Goal: Information Seeking & Learning: Learn about a topic

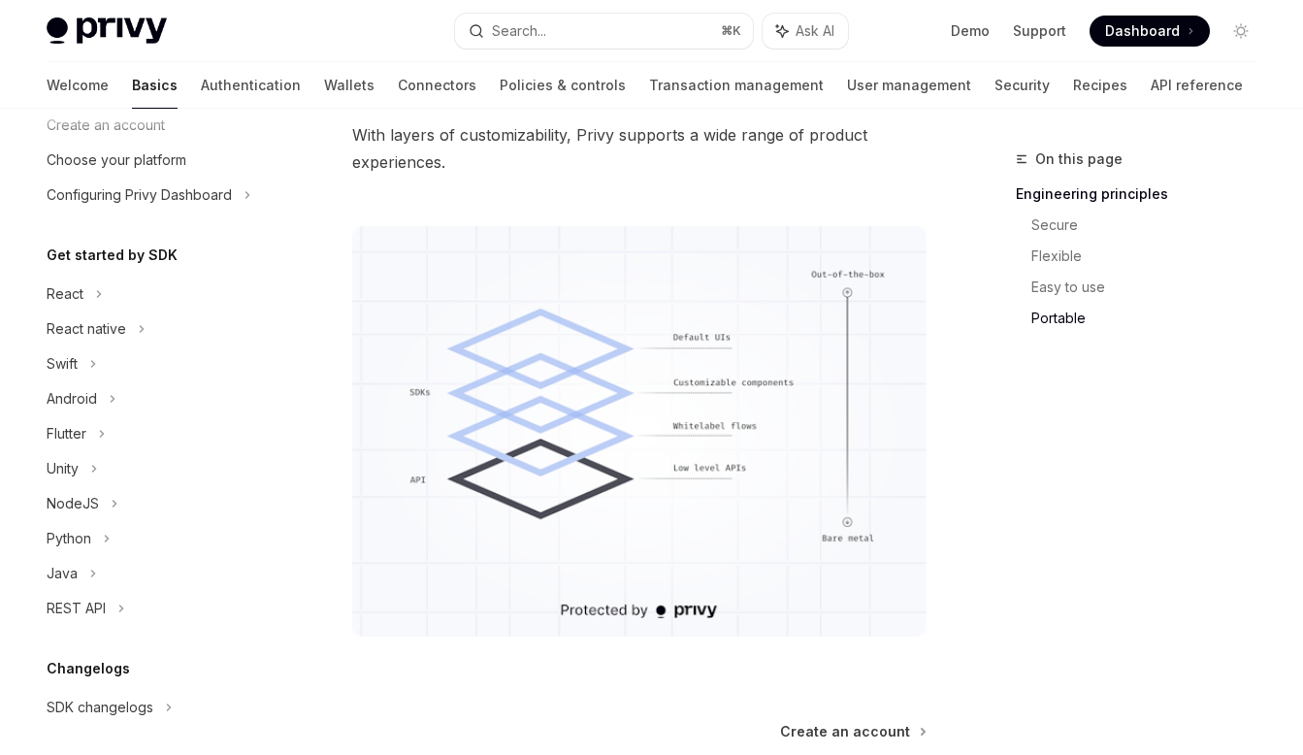
scroll to position [1607, 0]
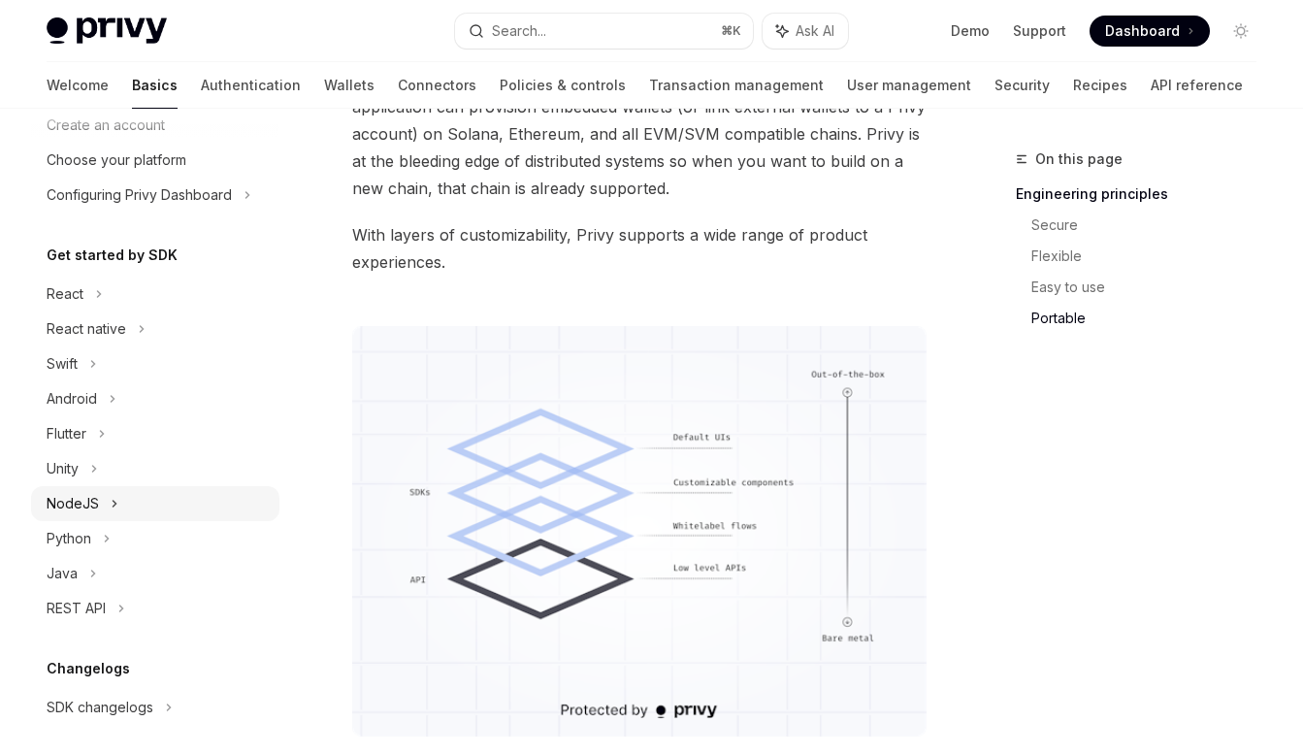
click at [126, 504] on div "NodeJS" at bounding box center [155, 503] width 248 height 35
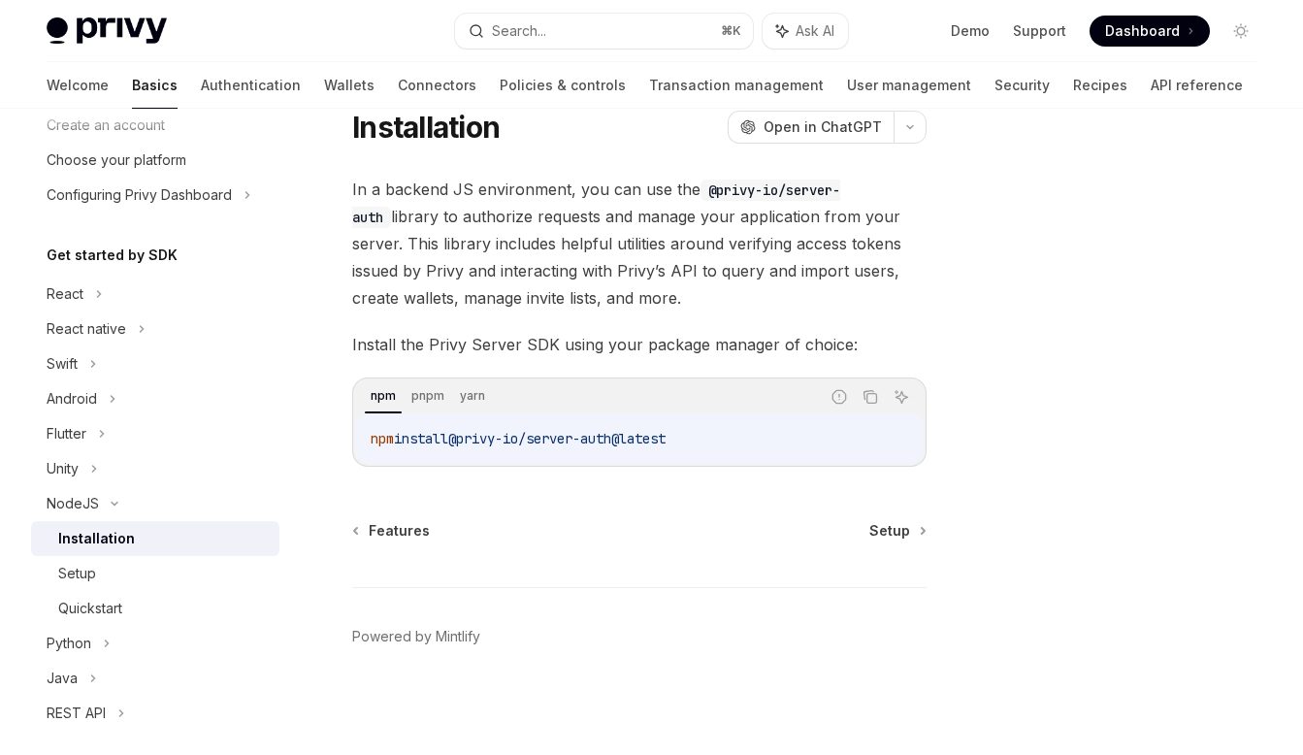
drag, startPoint x: 705, startPoint y: 437, endPoint x: 353, endPoint y: 441, distance: 352.2
click at [353, 441] on div "npm pnpm yarn Report incorrect code Copy Ask AI npm install @privy-io/server-au…" at bounding box center [639, 421] width 574 height 89
copy span "npm install @privy-io/server-auth@latest"
click at [110, 652] on icon at bounding box center [107, 643] width 8 height 23
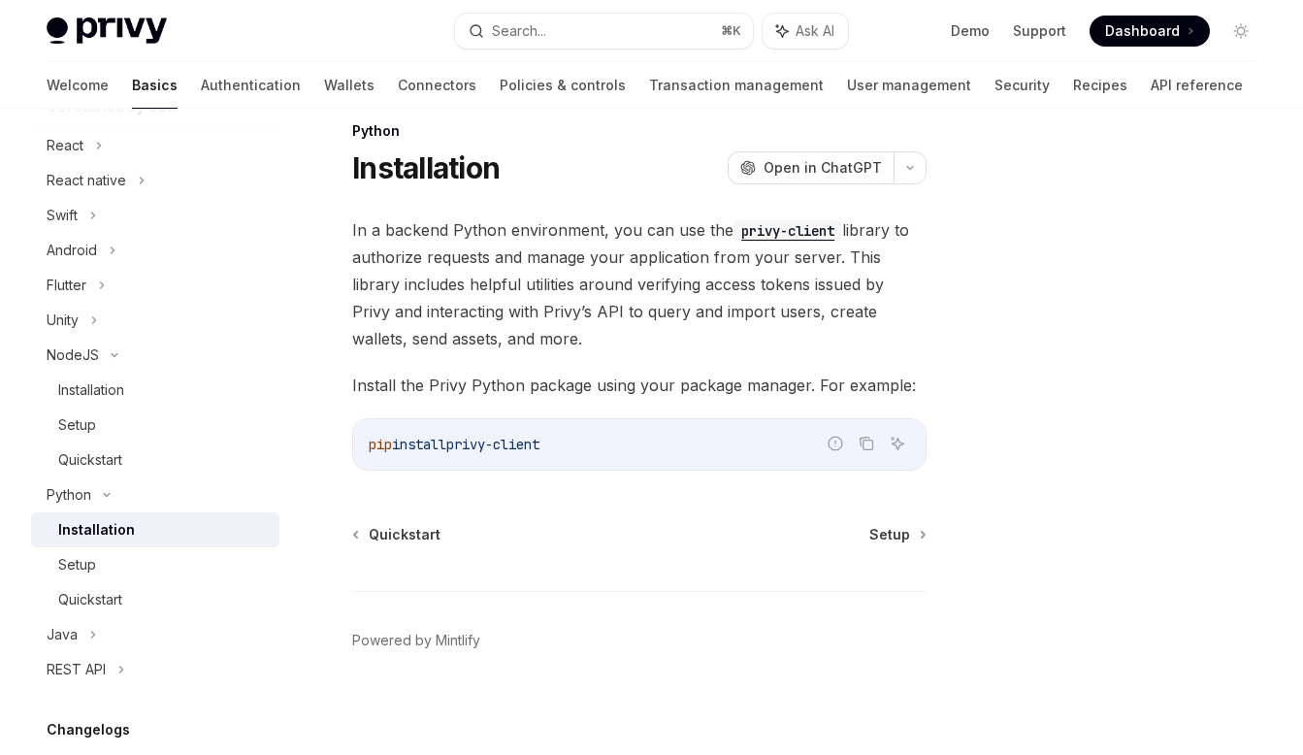
scroll to position [32, 0]
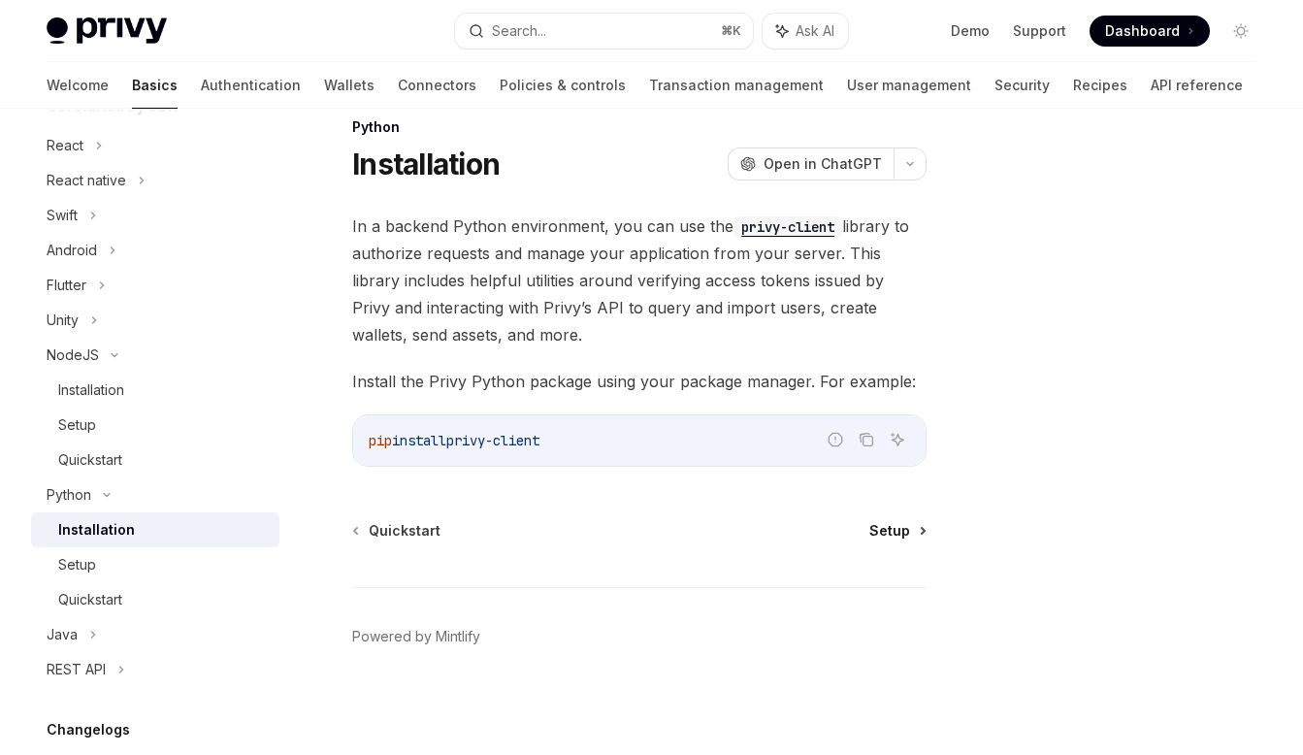
click at [901, 534] on span "Setup" at bounding box center [889, 530] width 41 height 19
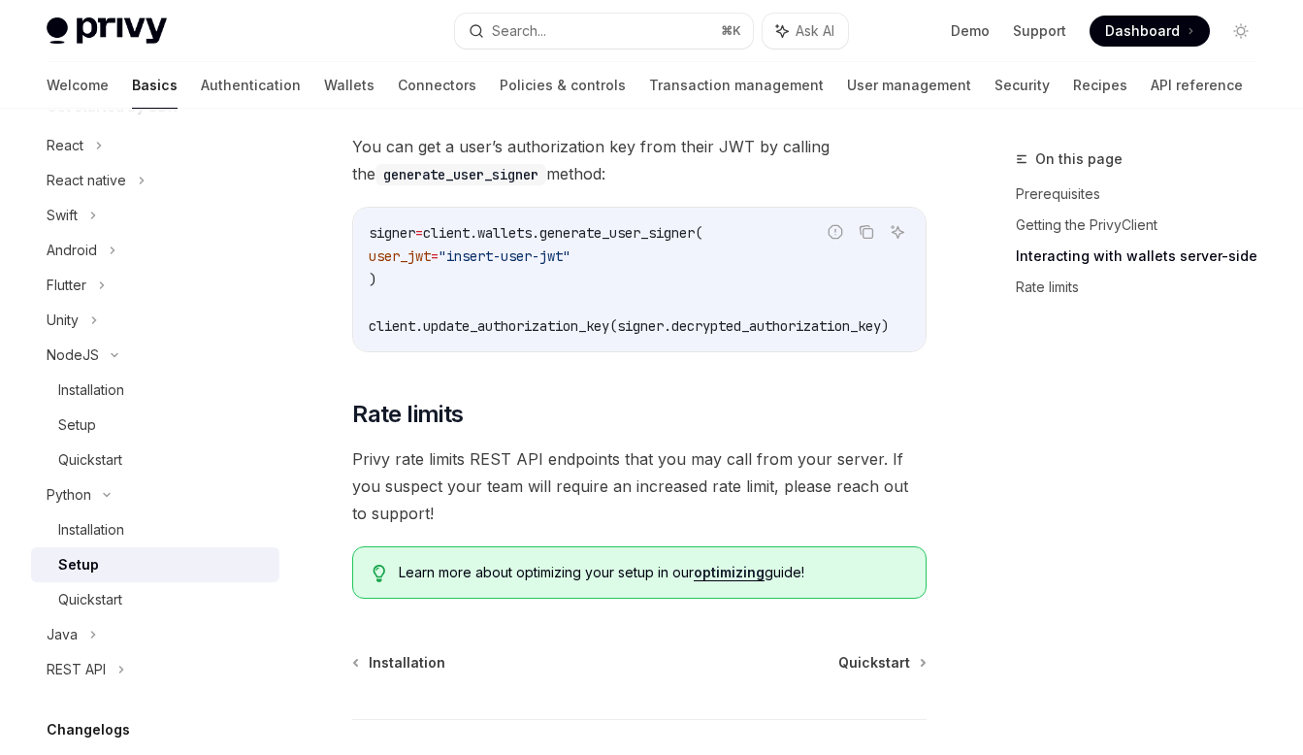
scroll to position [1014, 0]
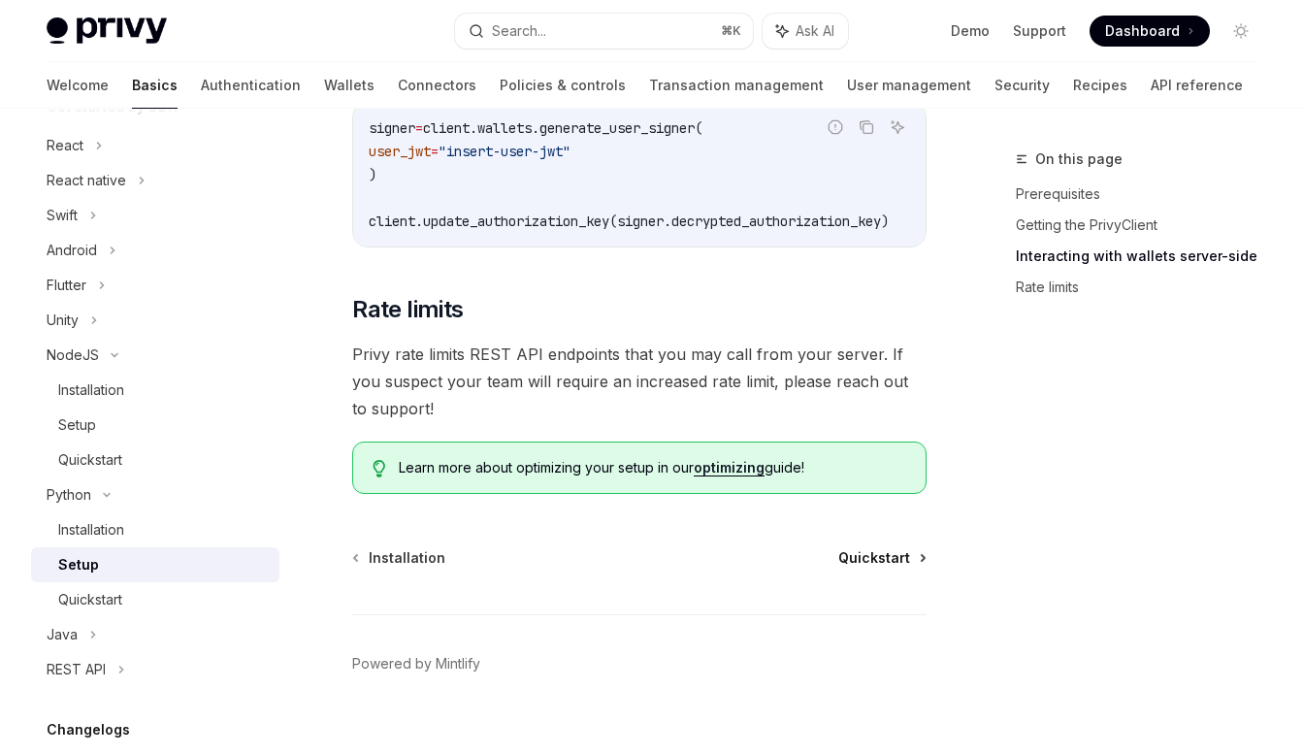
click at [861, 548] on span "Quickstart" at bounding box center [874, 557] width 72 height 19
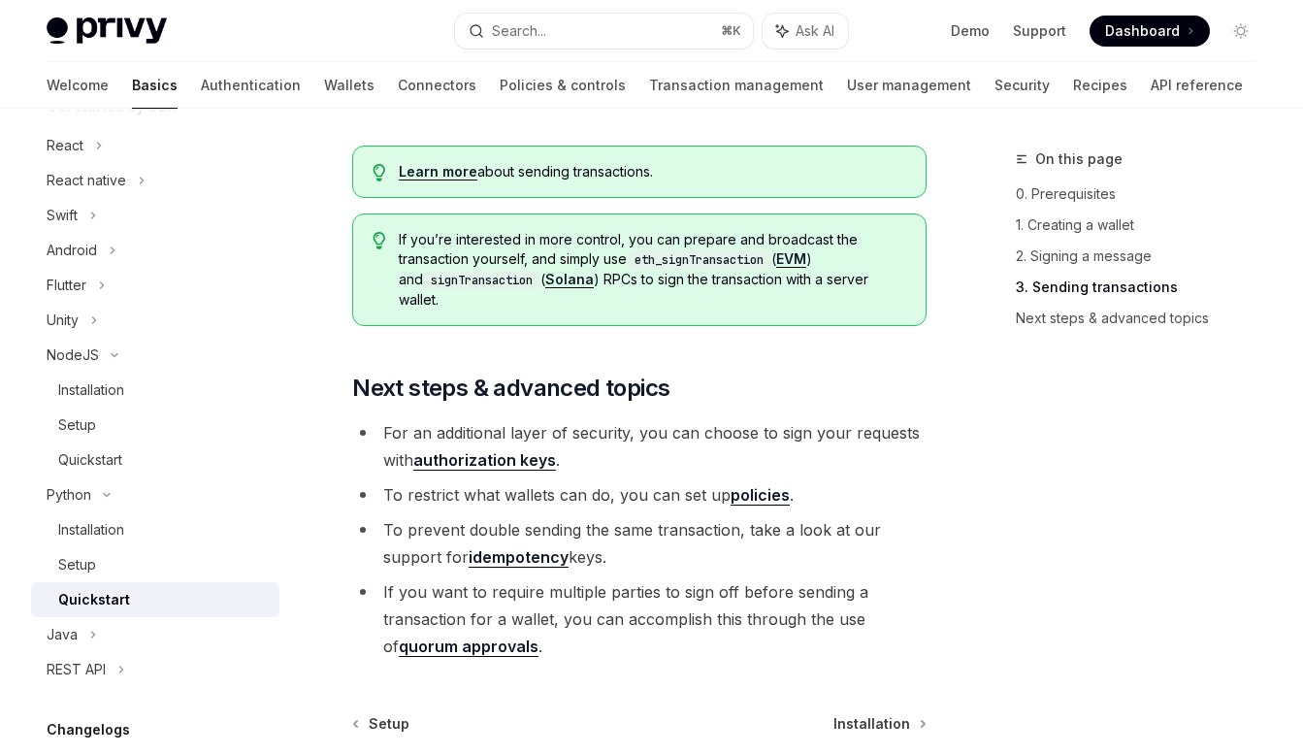
scroll to position [2096, 0]
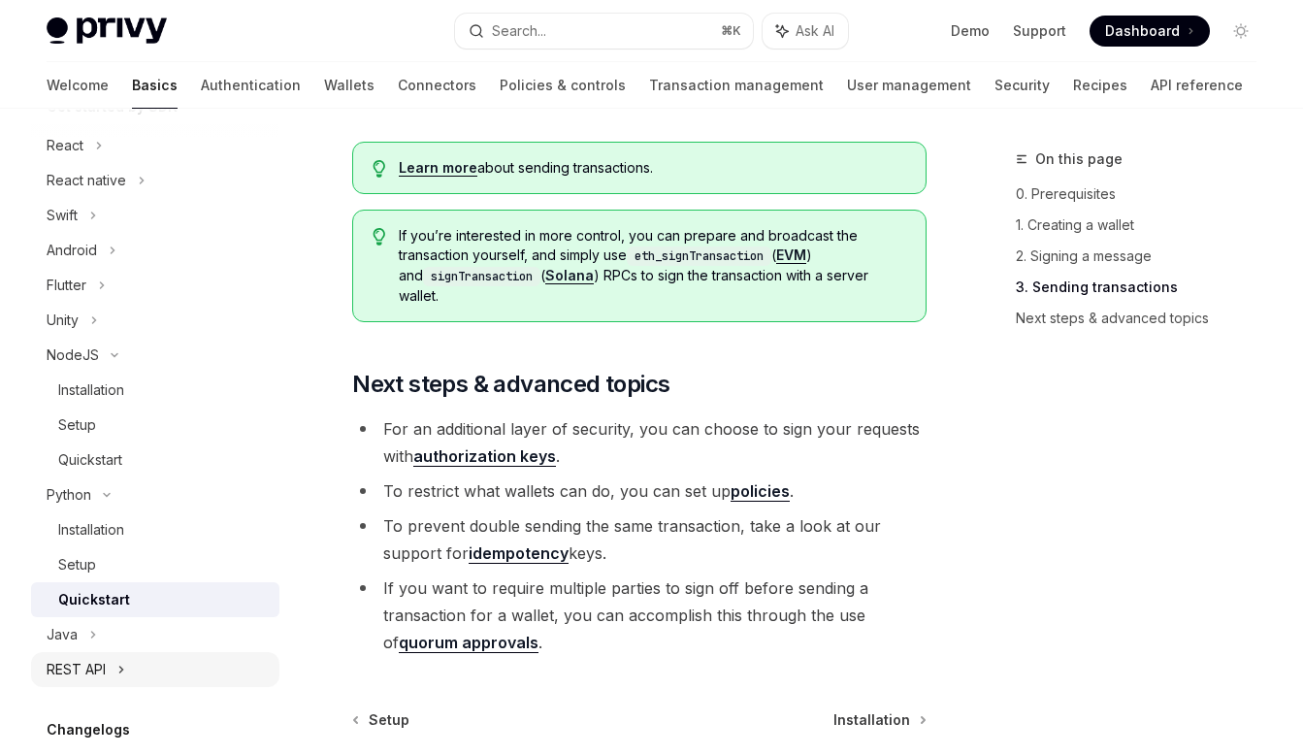
click at [166, 675] on div "REST API" at bounding box center [155, 669] width 248 height 35
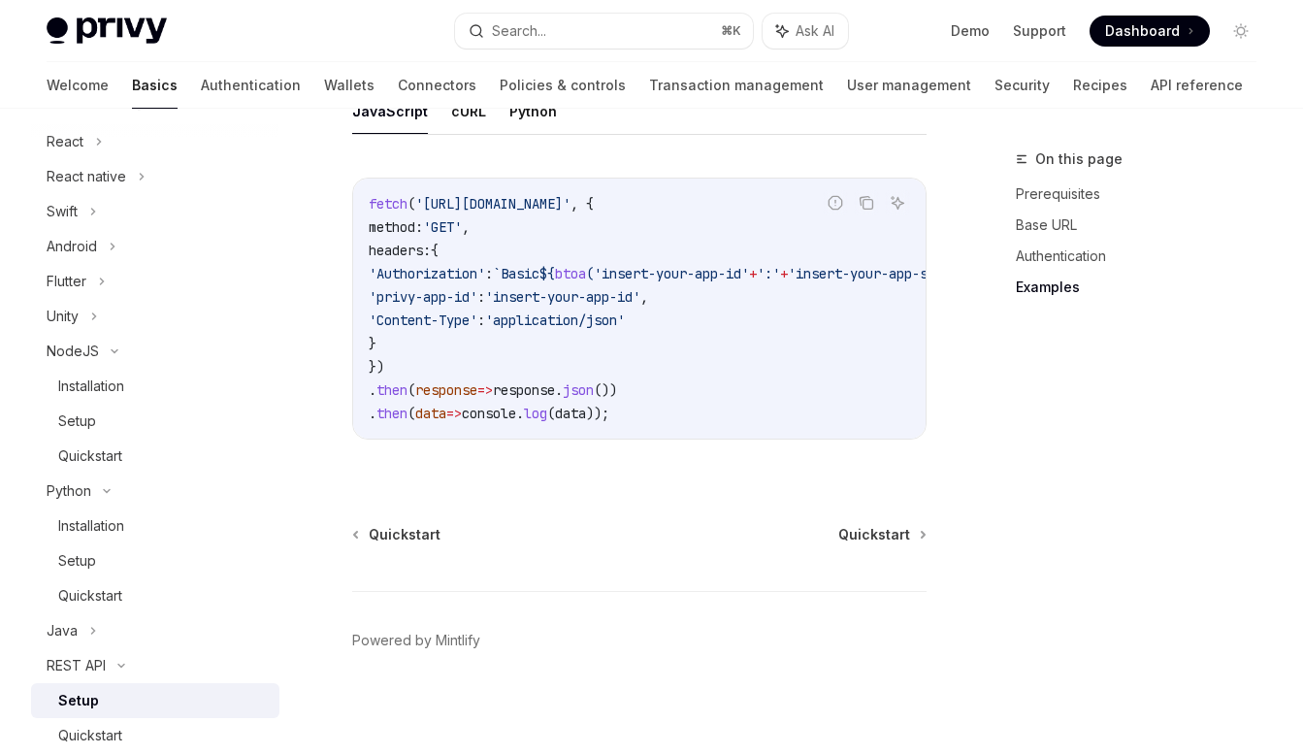
scroll to position [1146, 0]
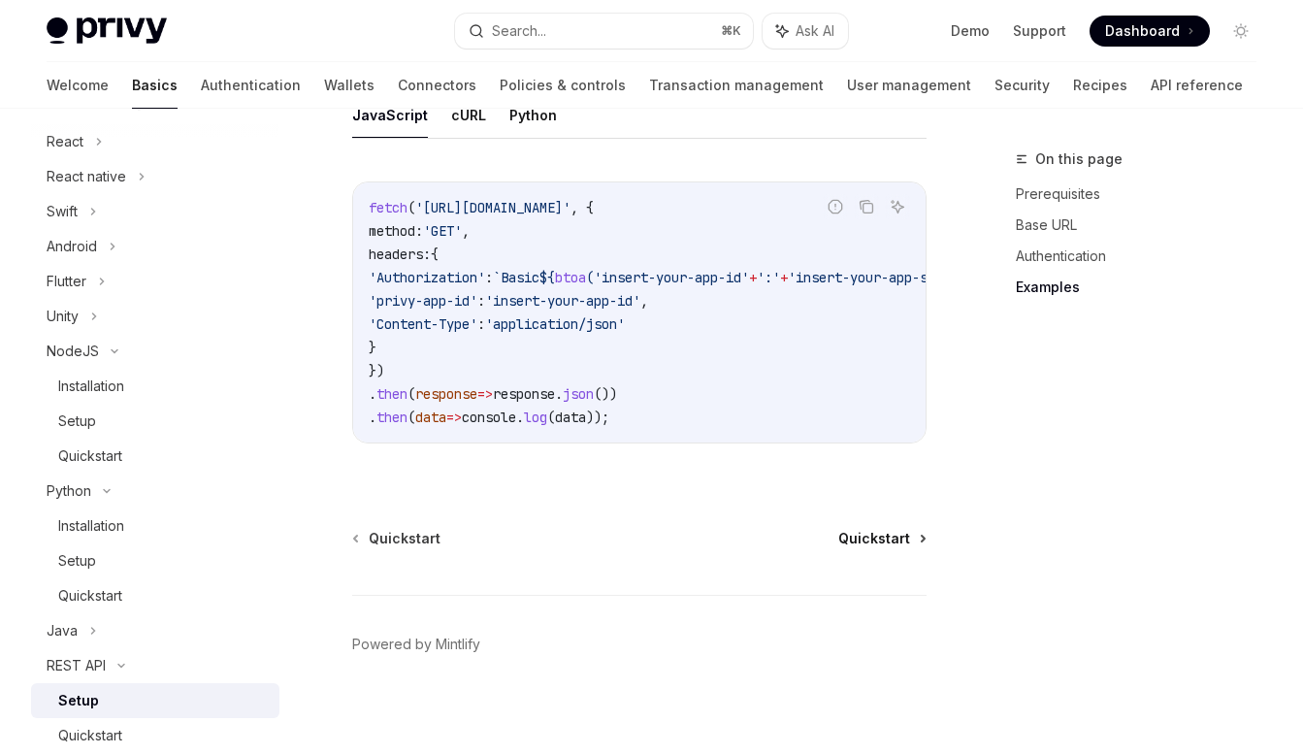
click at [880, 534] on span "Quickstart" at bounding box center [874, 538] width 72 height 19
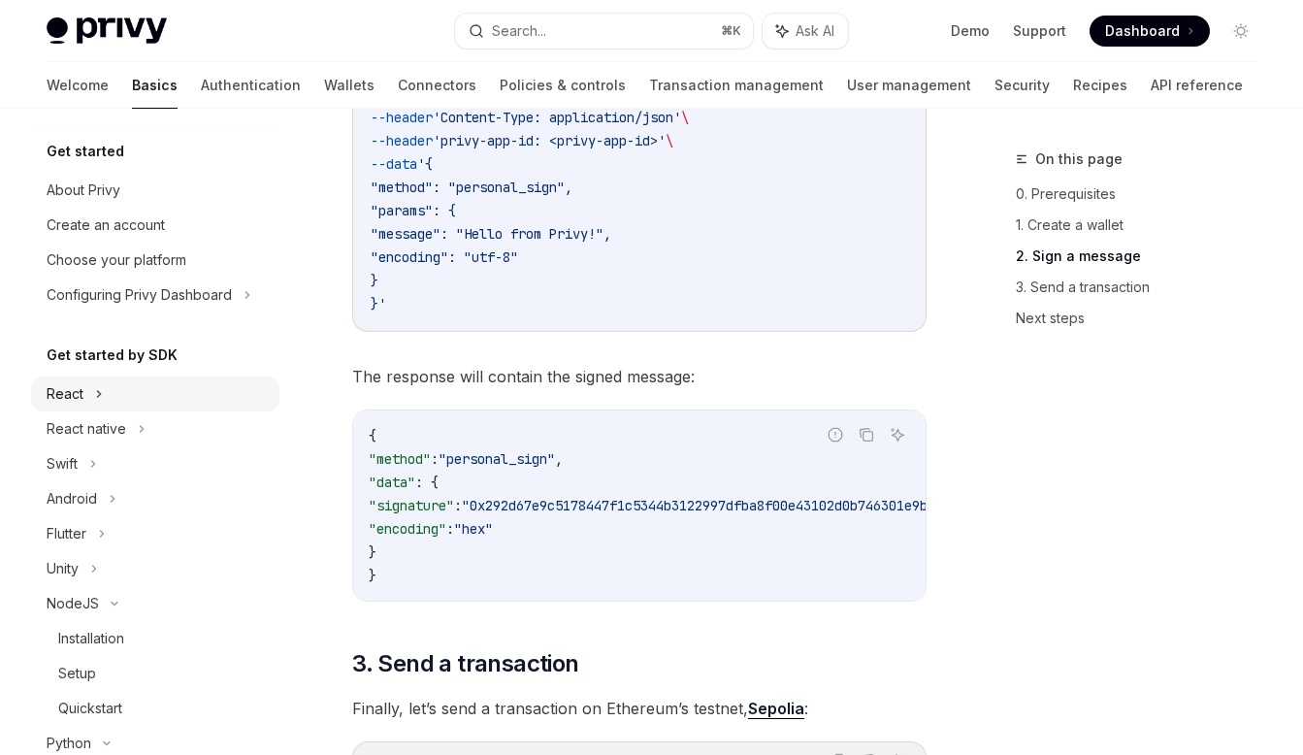
scroll to position [4, 0]
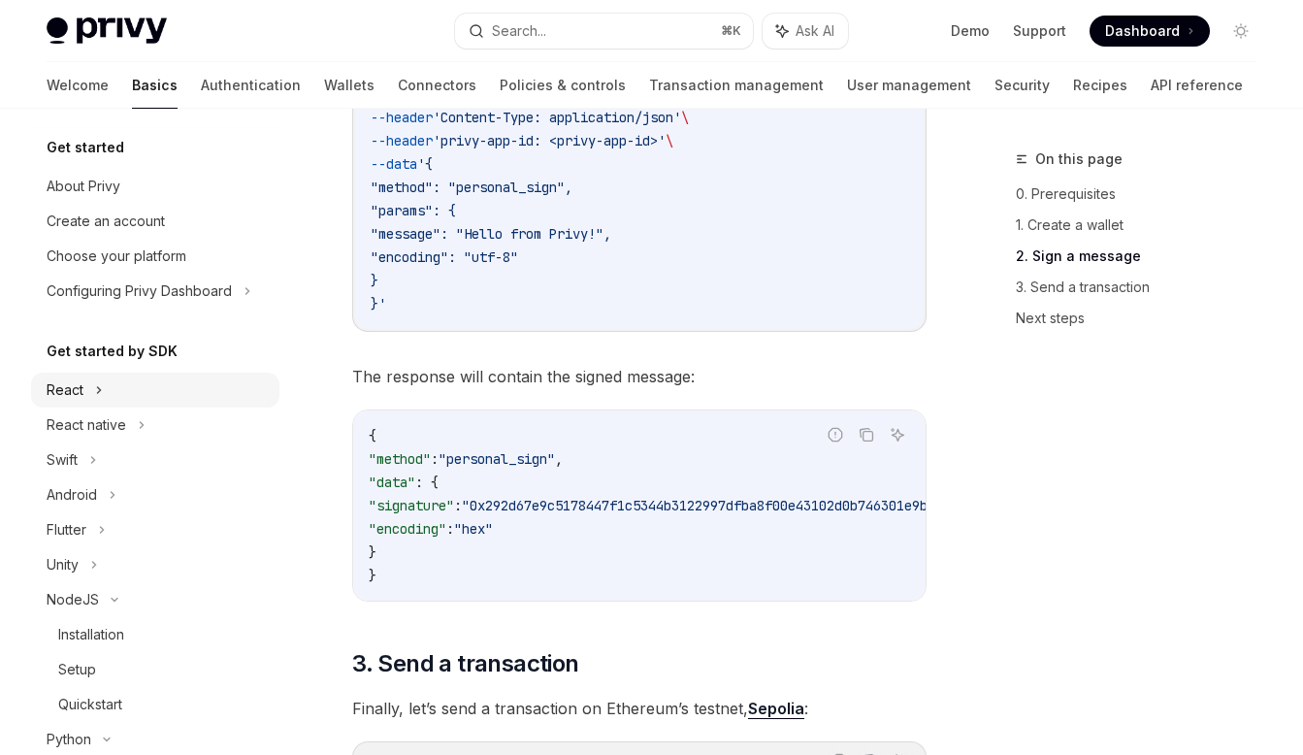
click at [198, 389] on div "React" at bounding box center [155, 390] width 248 height 35
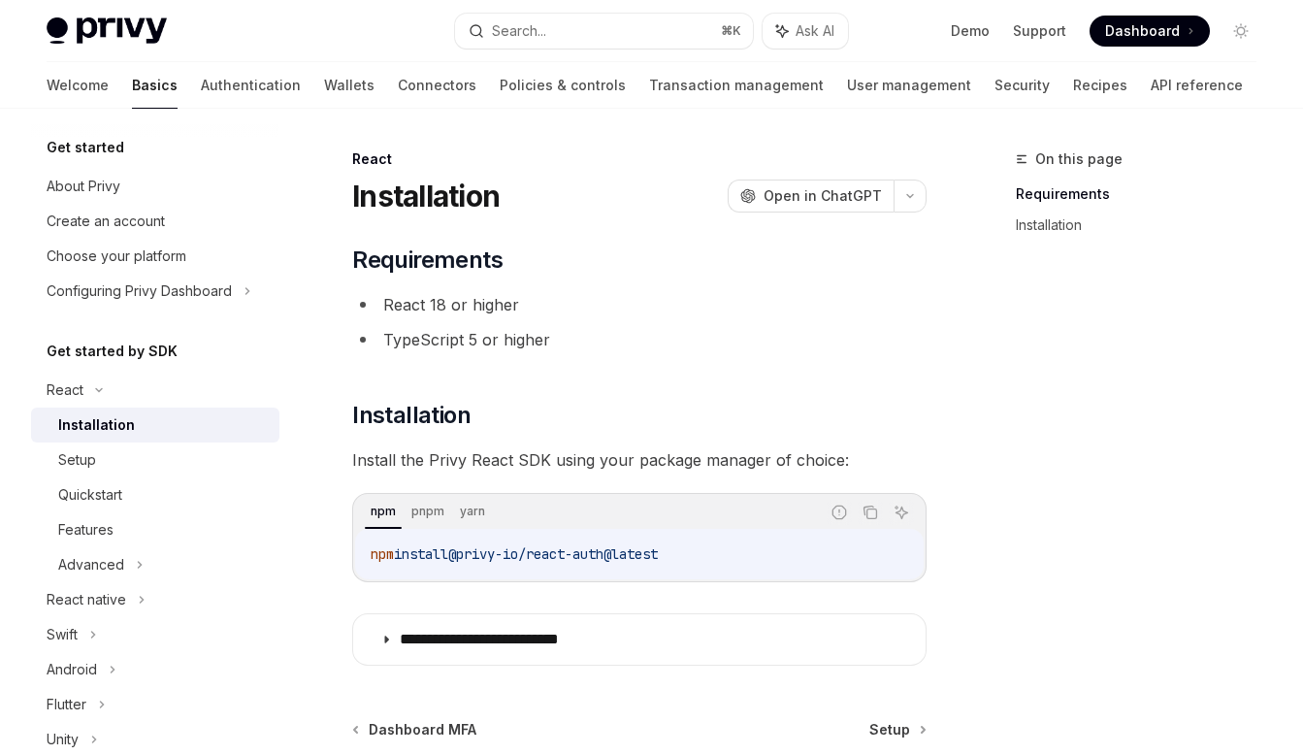
click at [190, 416] on div "Installation" at bounding box center [163, 424] width 210 height 23
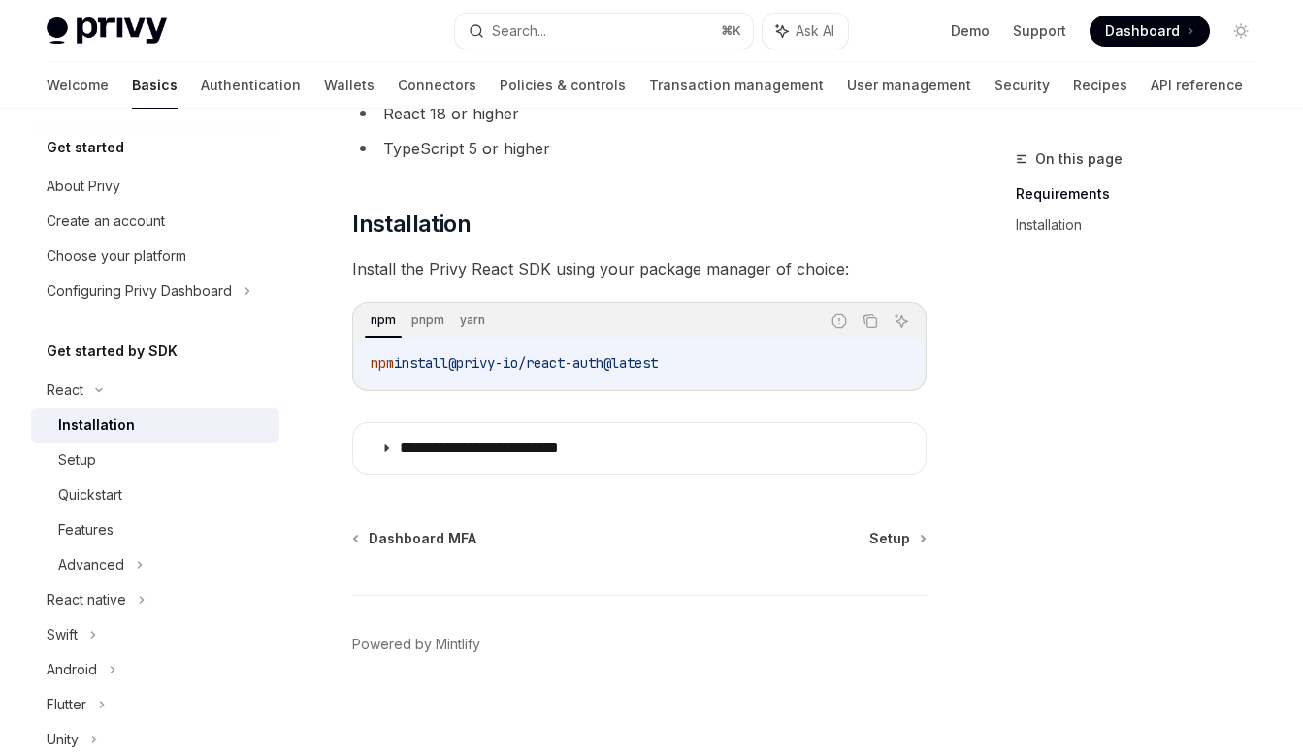
scroll to position [195, 0]
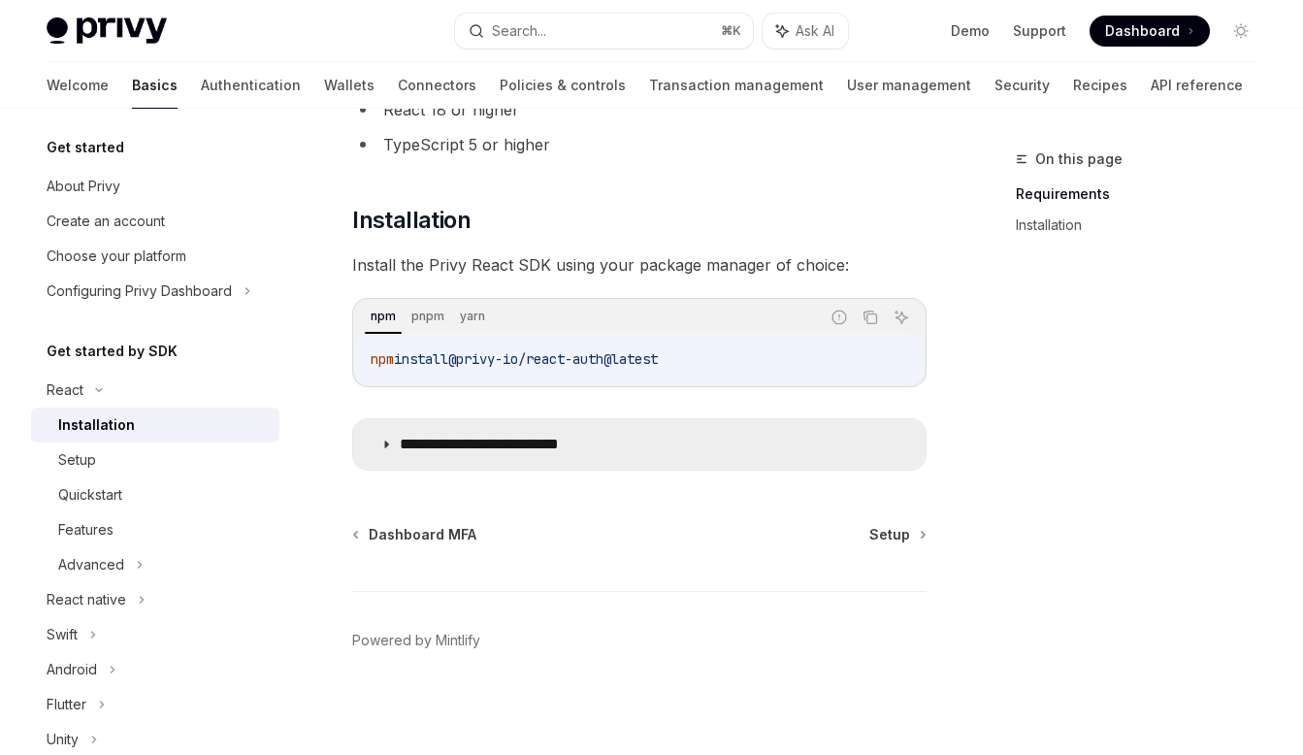
click at [611, 439] on p "**********" at bounding box center [510, 444] width 220 height 19
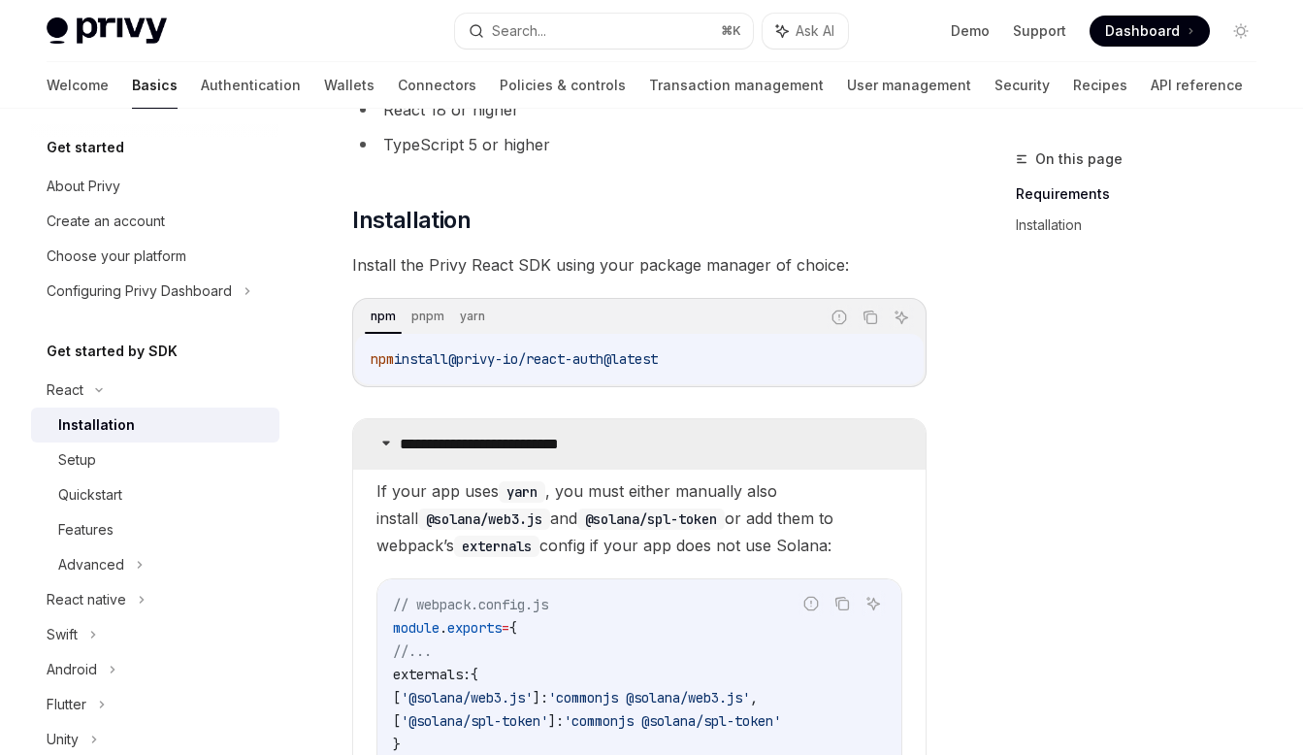
click at [611, 439] on p "**********" at bounding box center [510, 444] width 220 height 19
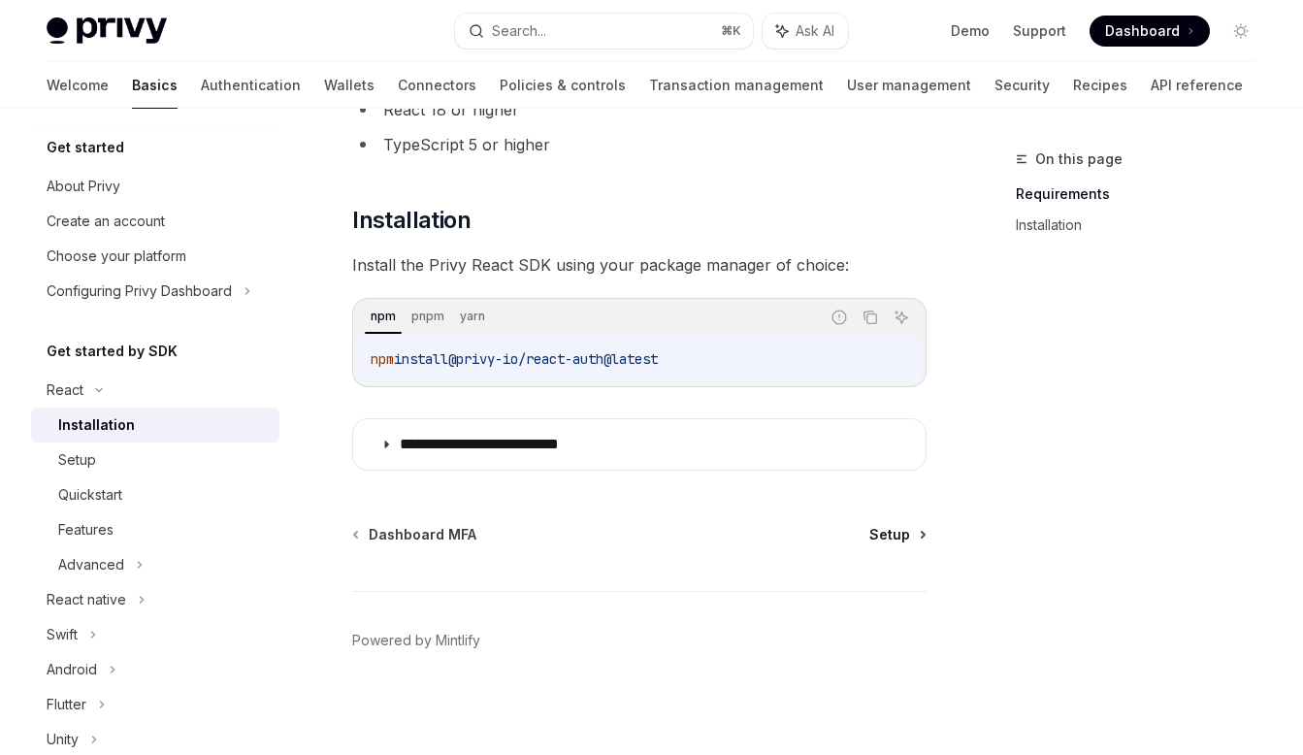
click at [906, 531] on span "Setup" at bounding box center [889, 534] width 41 height 19
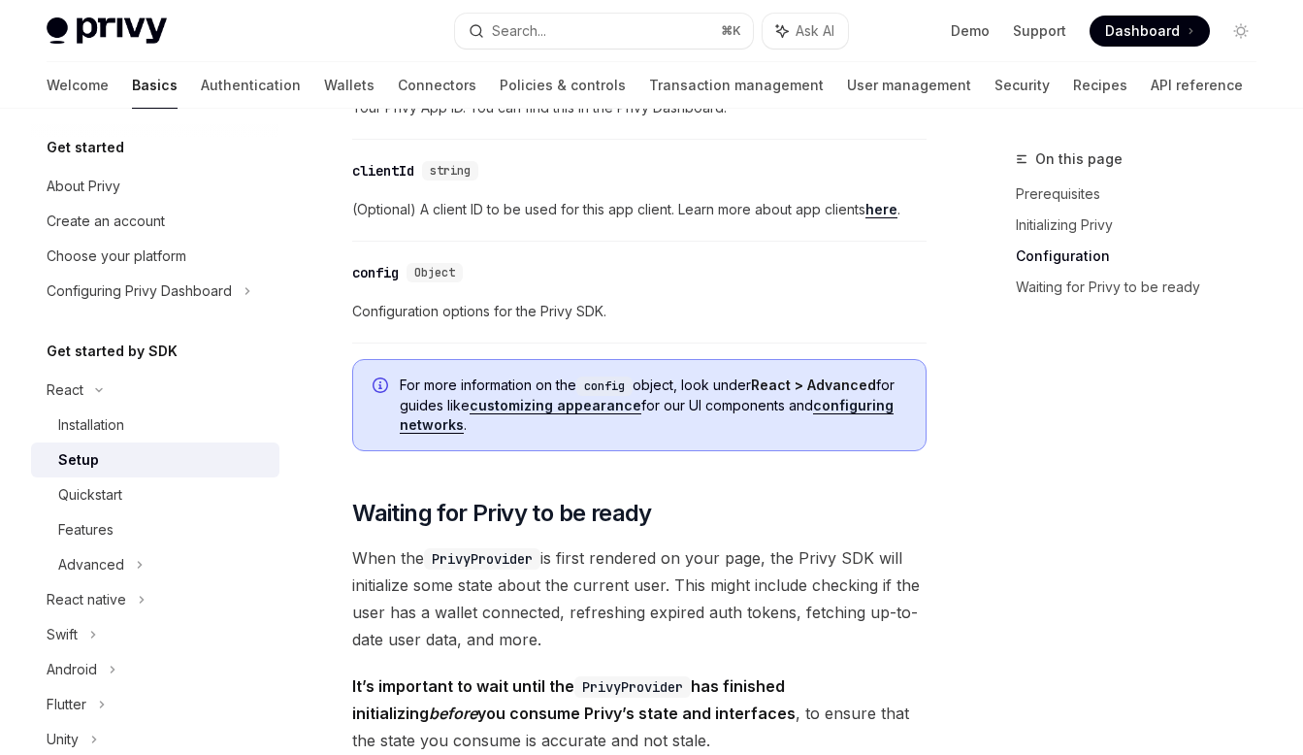
scroll to position [1520, 0]
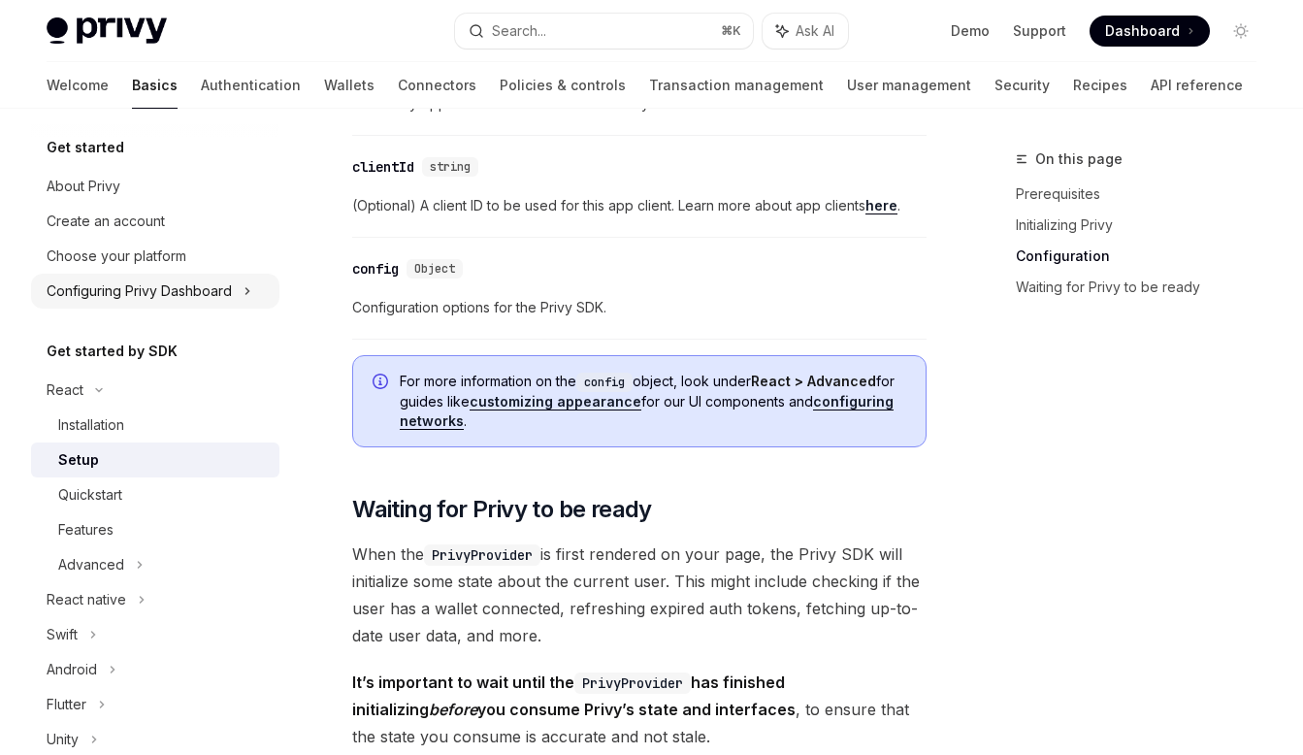
click at [225, 285] on div "Configuring Privy Dashboard" at bounding box center [139, 290] width 185 height 23
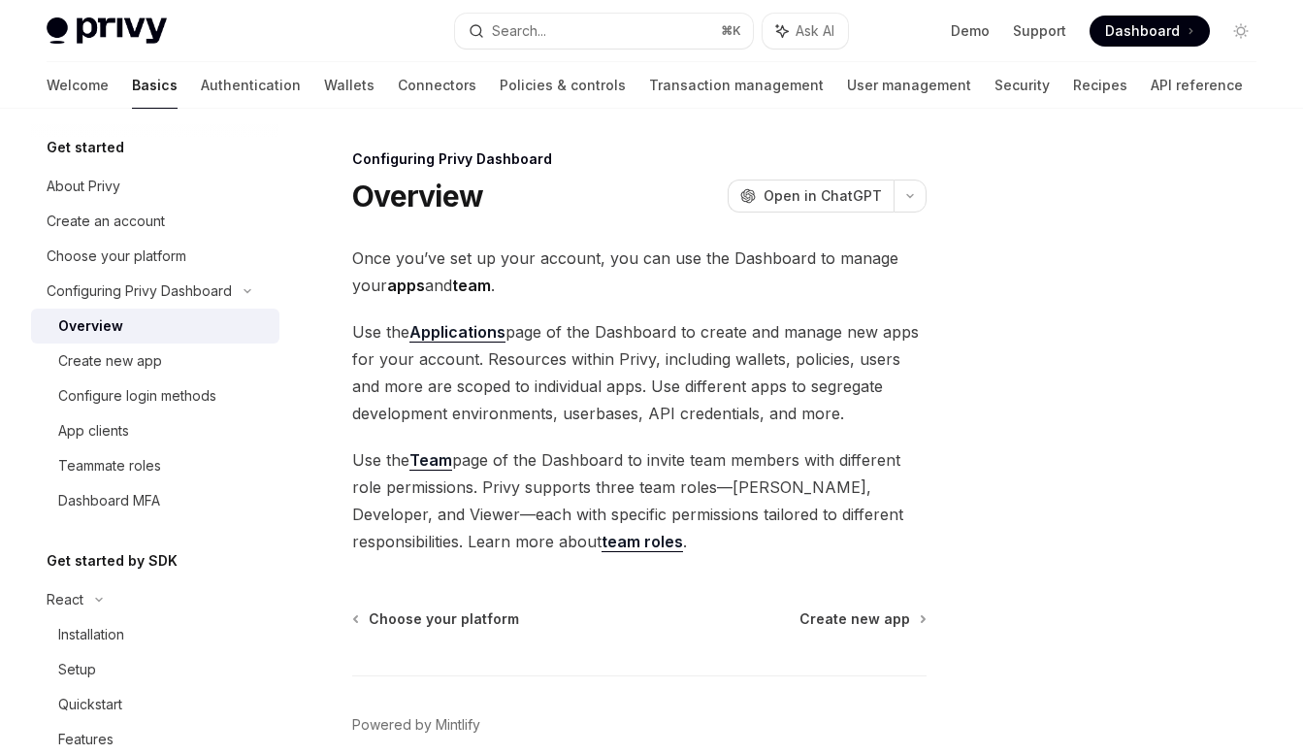
scroll to position [4, 0]
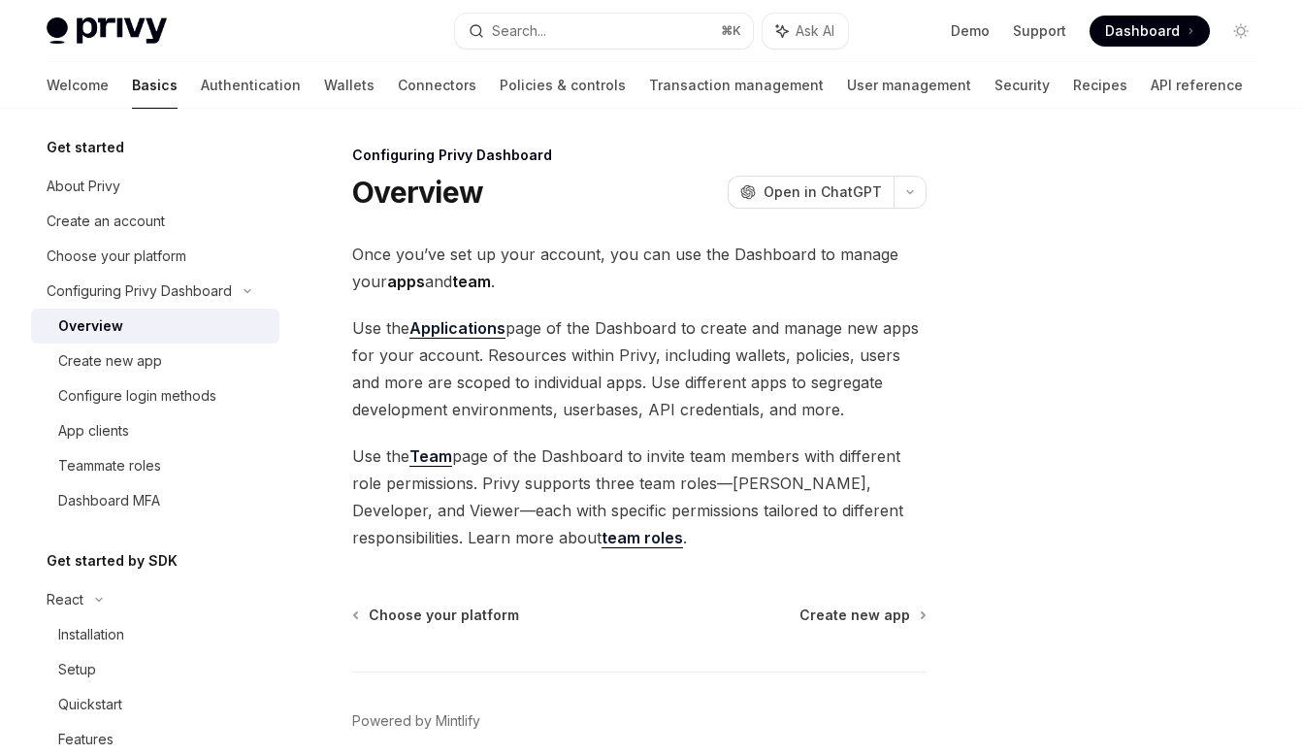
click at [852, 627] on div "Choose your platform Create new app Powered by [PERSON_NAME]" at bounding box center [639, 722] width 574 height 234
click at [859, 617] on span "Create new app" at bounding box center [854, 614] width 111 height 19
type textarea "*"
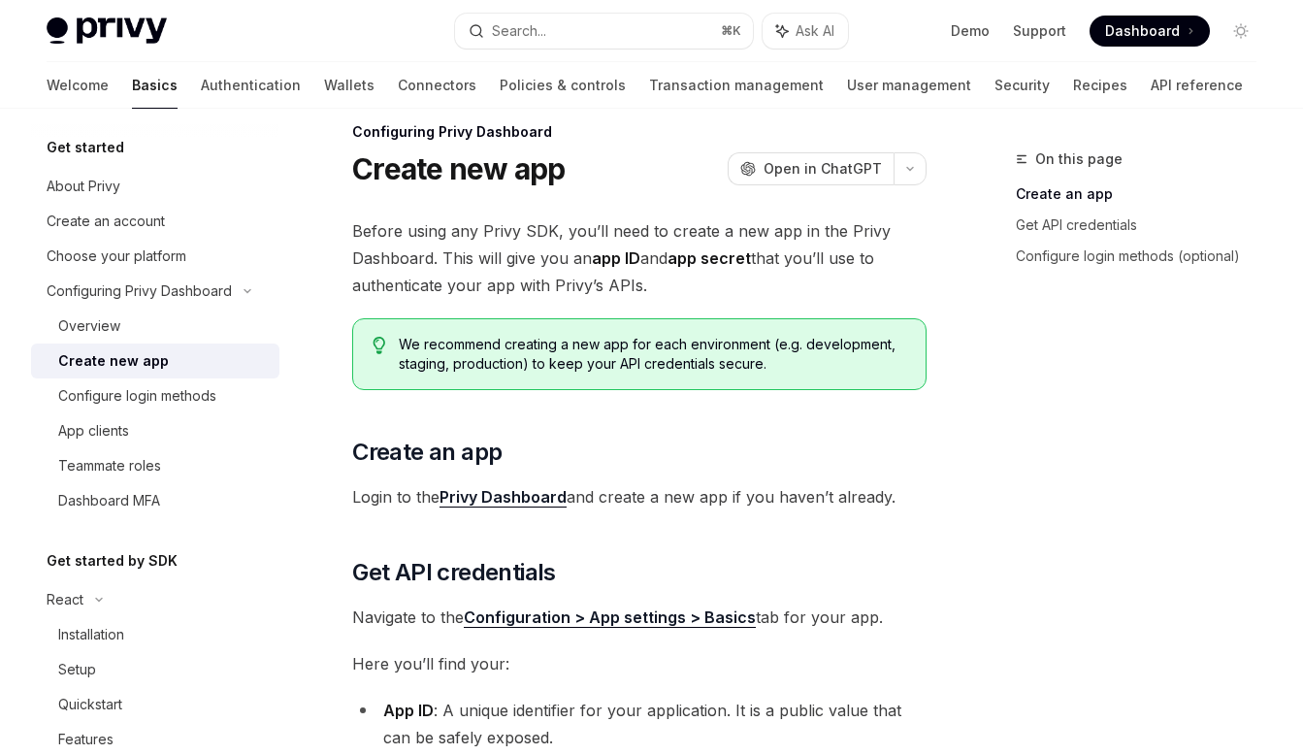
scroll to position [23, 0]
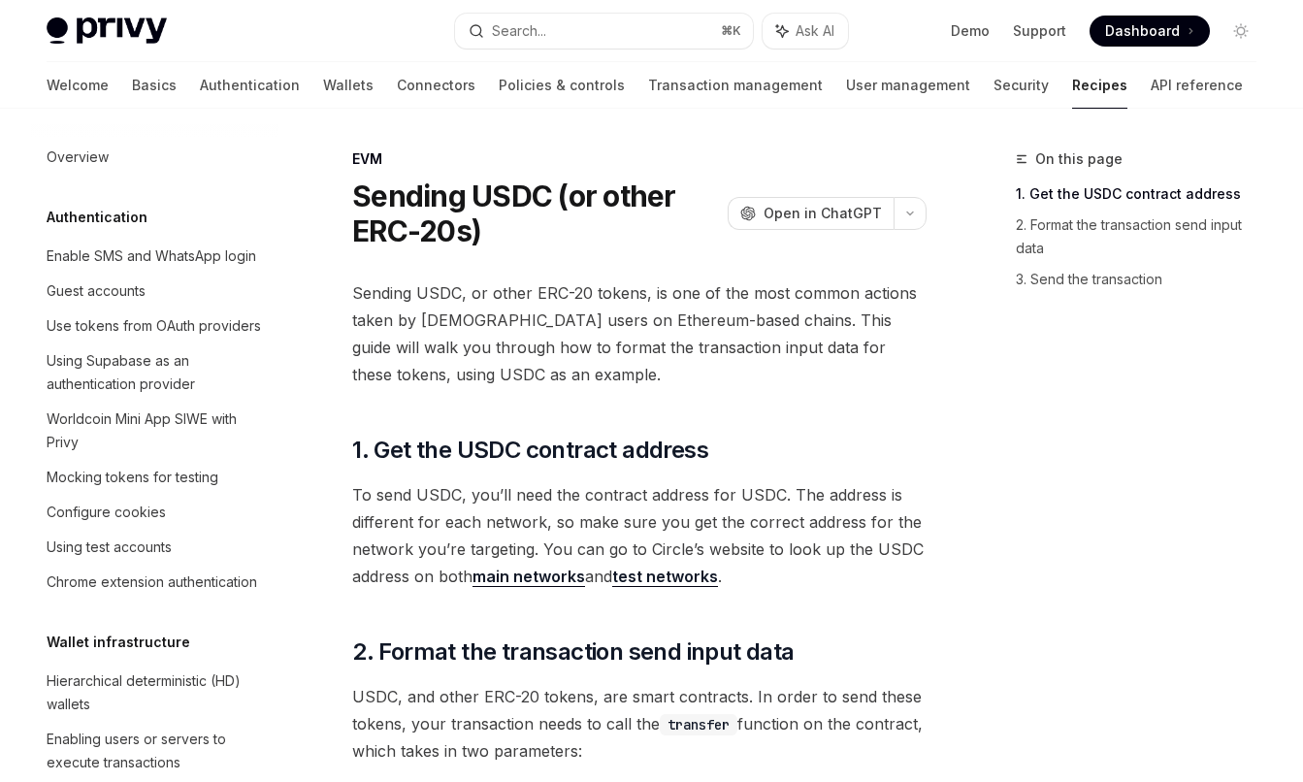
scroll to position [2657, 0]
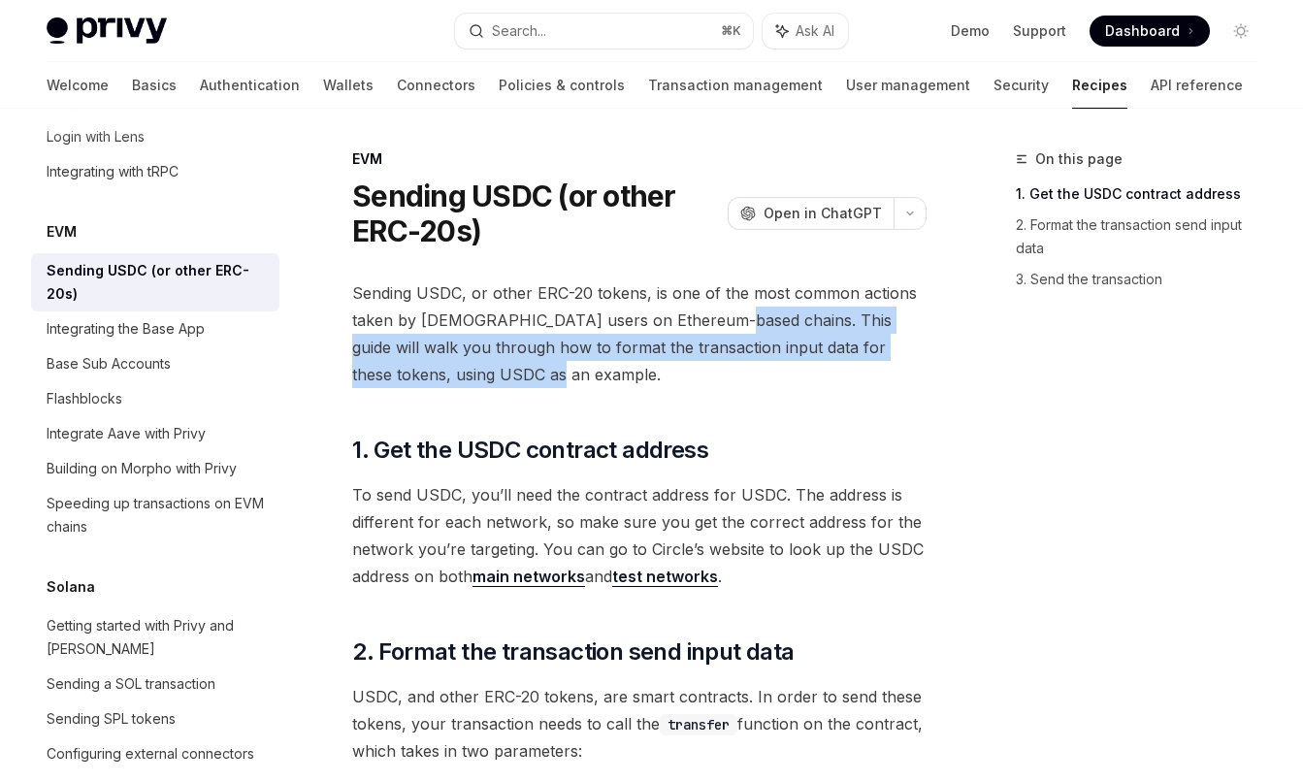
drag, startPoint x: 708, startPoint y: 320, endPoint x: 717, endPoint y: 378, distance: 58.9
click at [717, 378] on span "Sending USDC, or other ERC-20 tokens, is one of the most common actions taken b…" at bounding box center [639, 333] width 574 height 109
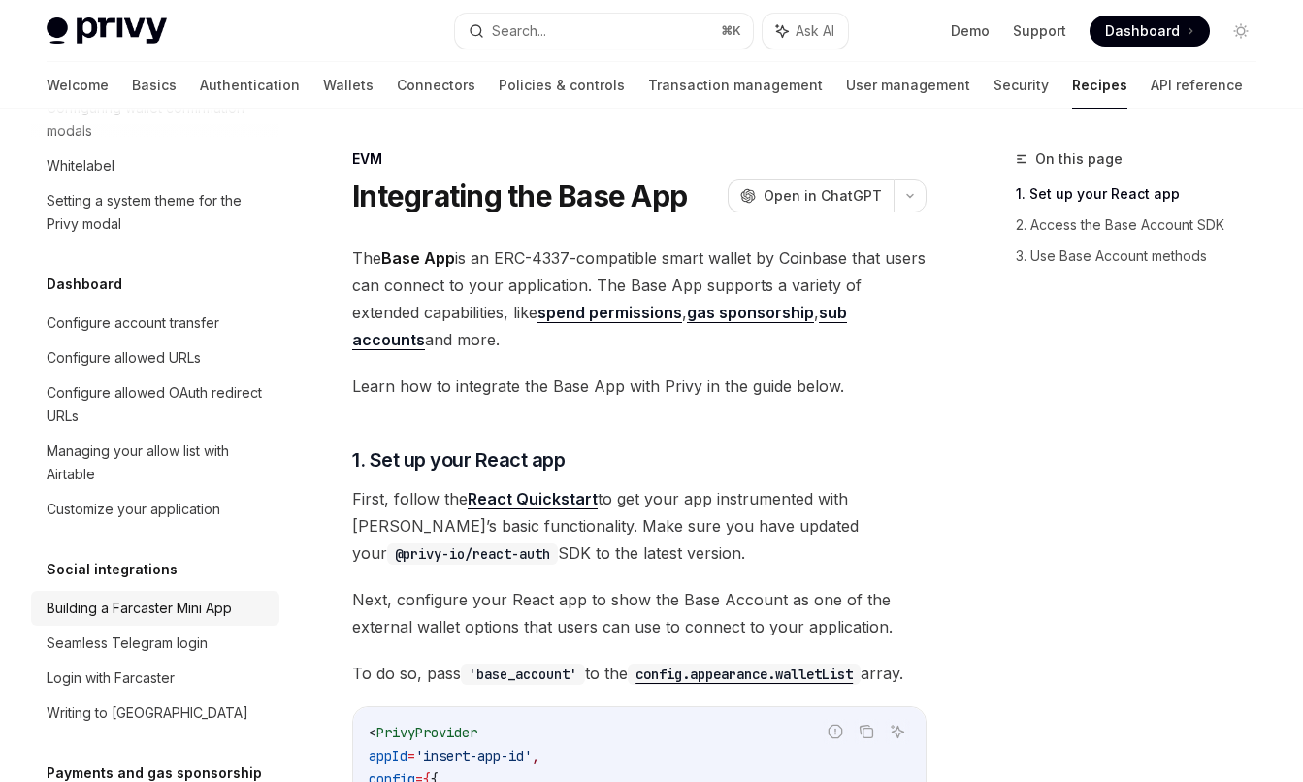
scroll to position [1125, 0]
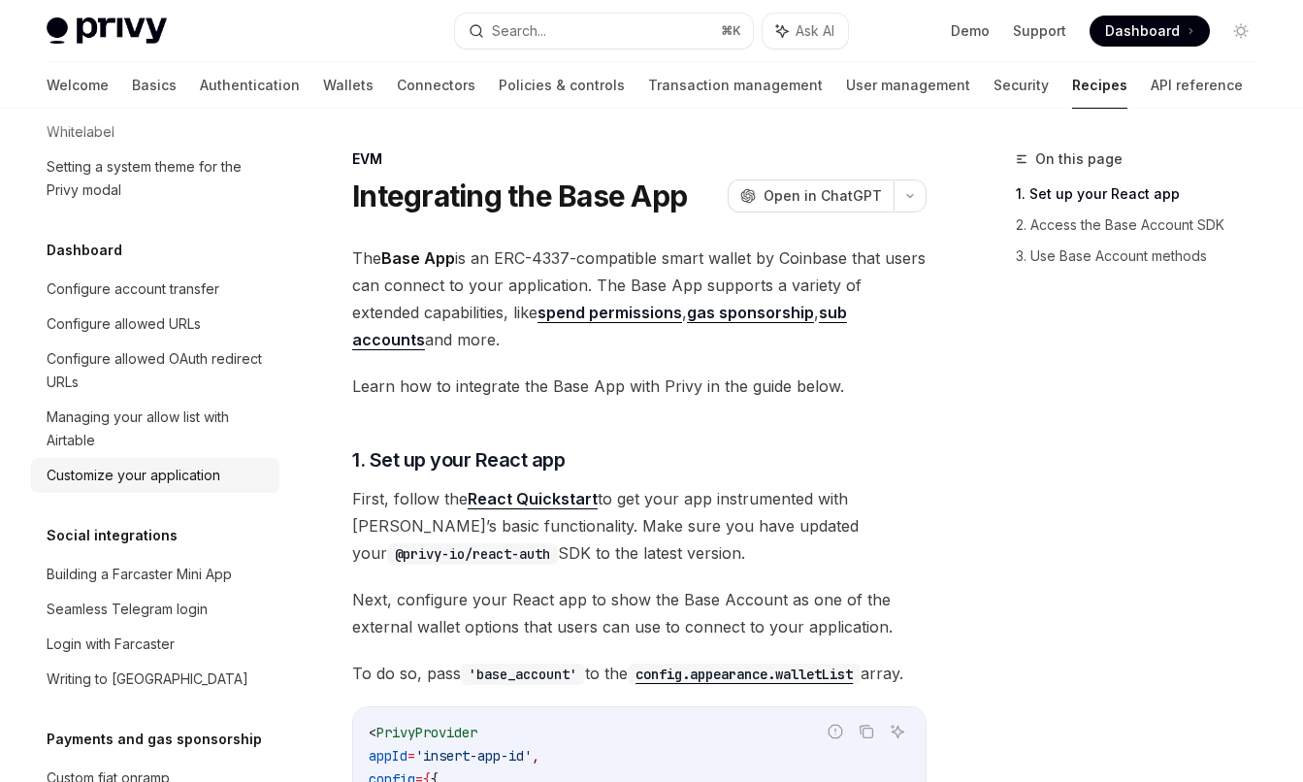
click at [196, 487] on div "Customize your application" at bounding box center [134, 475] width 174 height 23
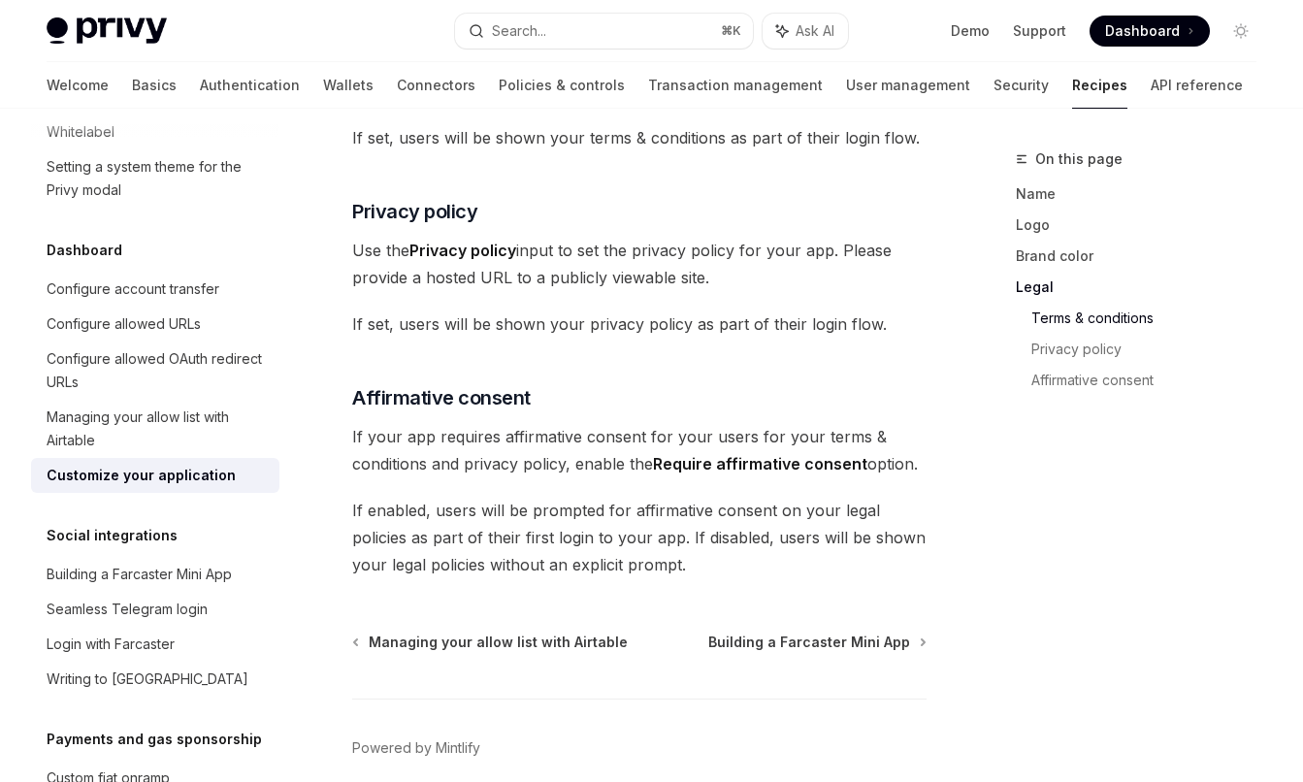
scroll to position [1226, 0]
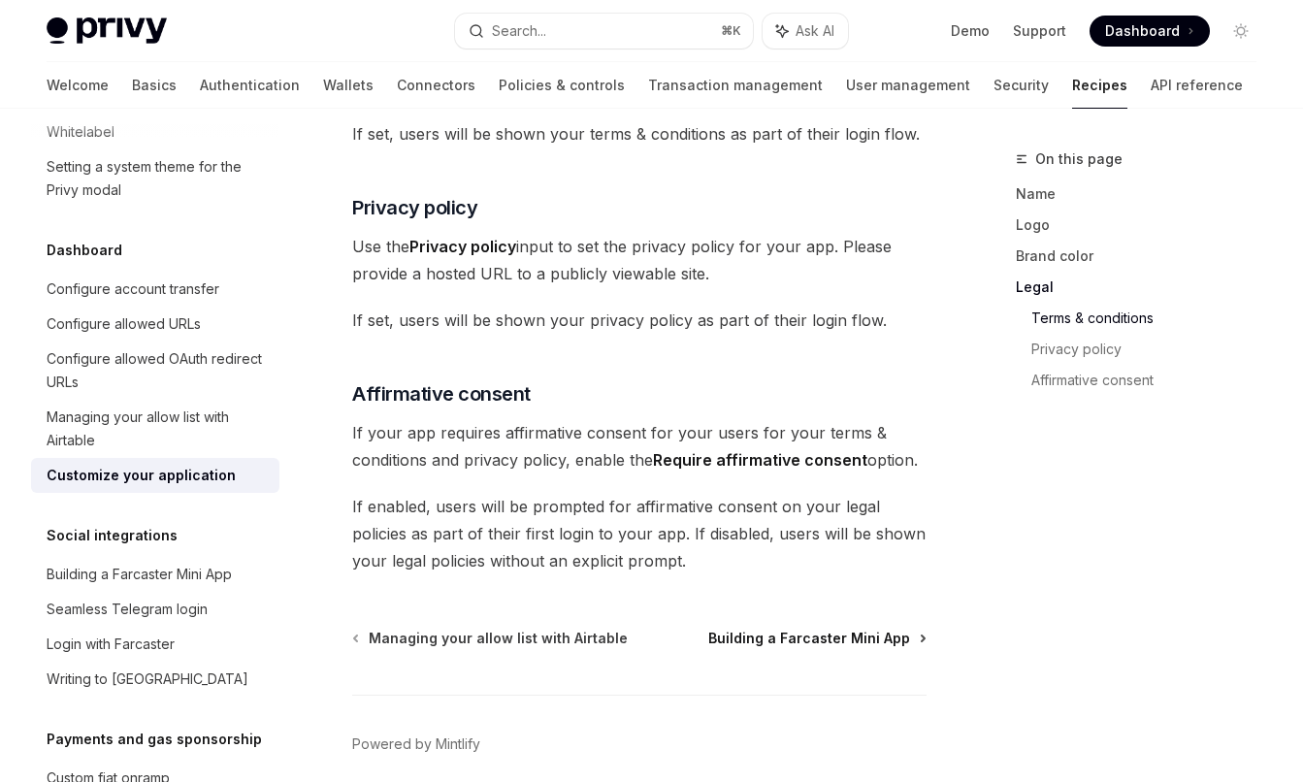
click at [803, 629] on span "Building a Farcaster Mini App" at bounding box center [809, 638] width 202 height 19
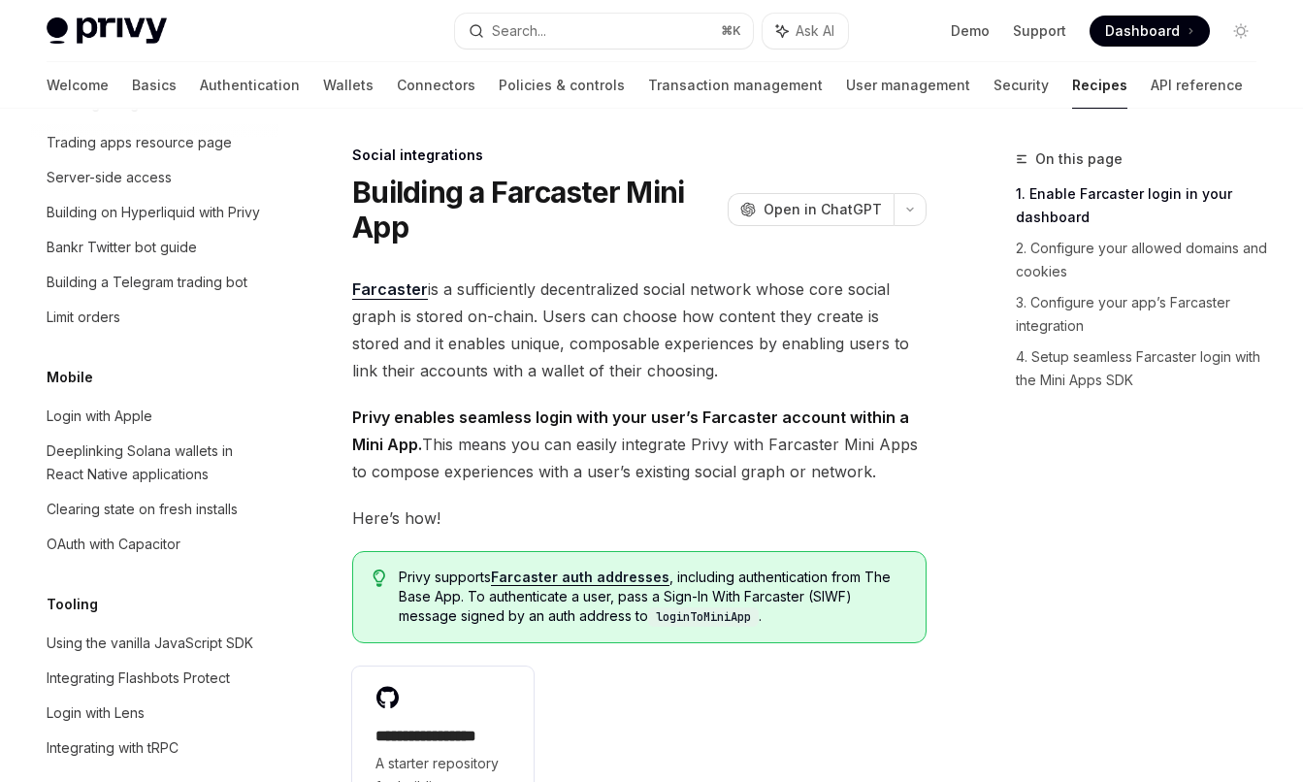
scroll to position [2085, 0]
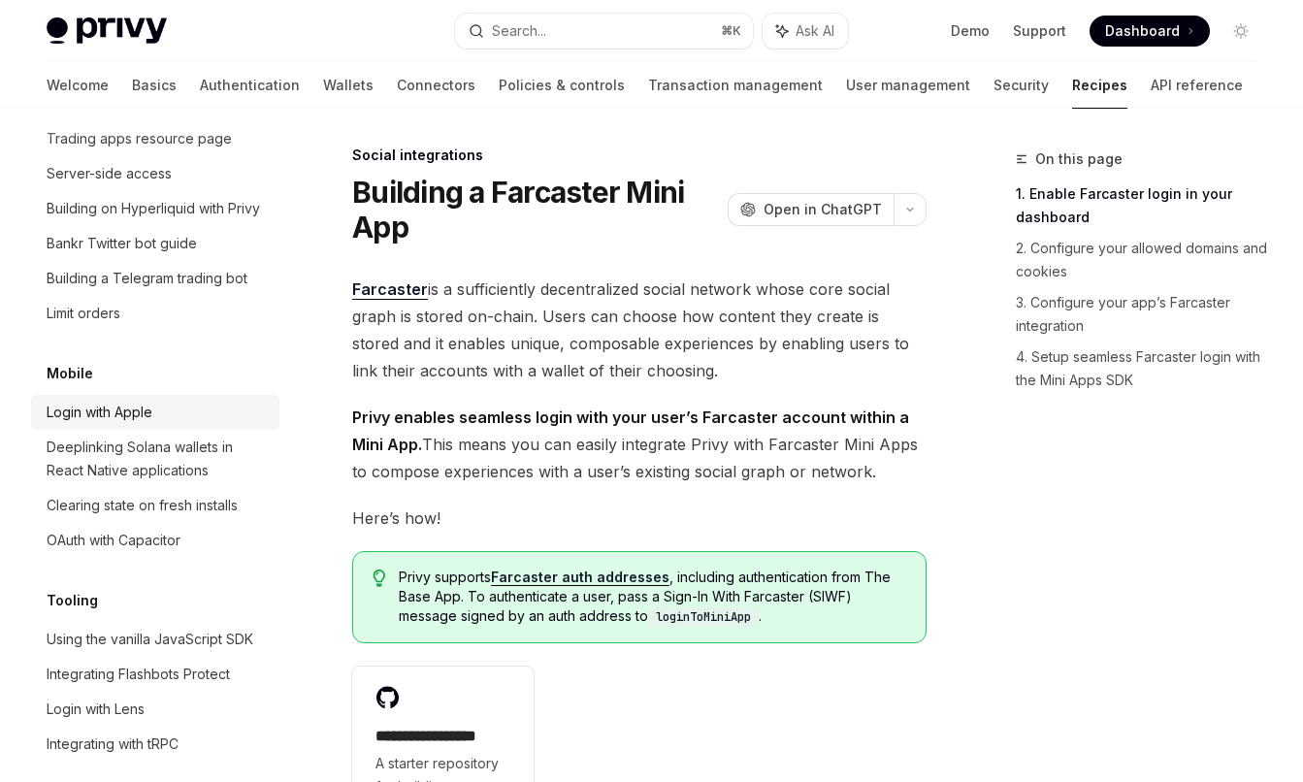
click at [149, 424] on div "Login with Apple" at bounding box center [100, 412] width 106 height 23
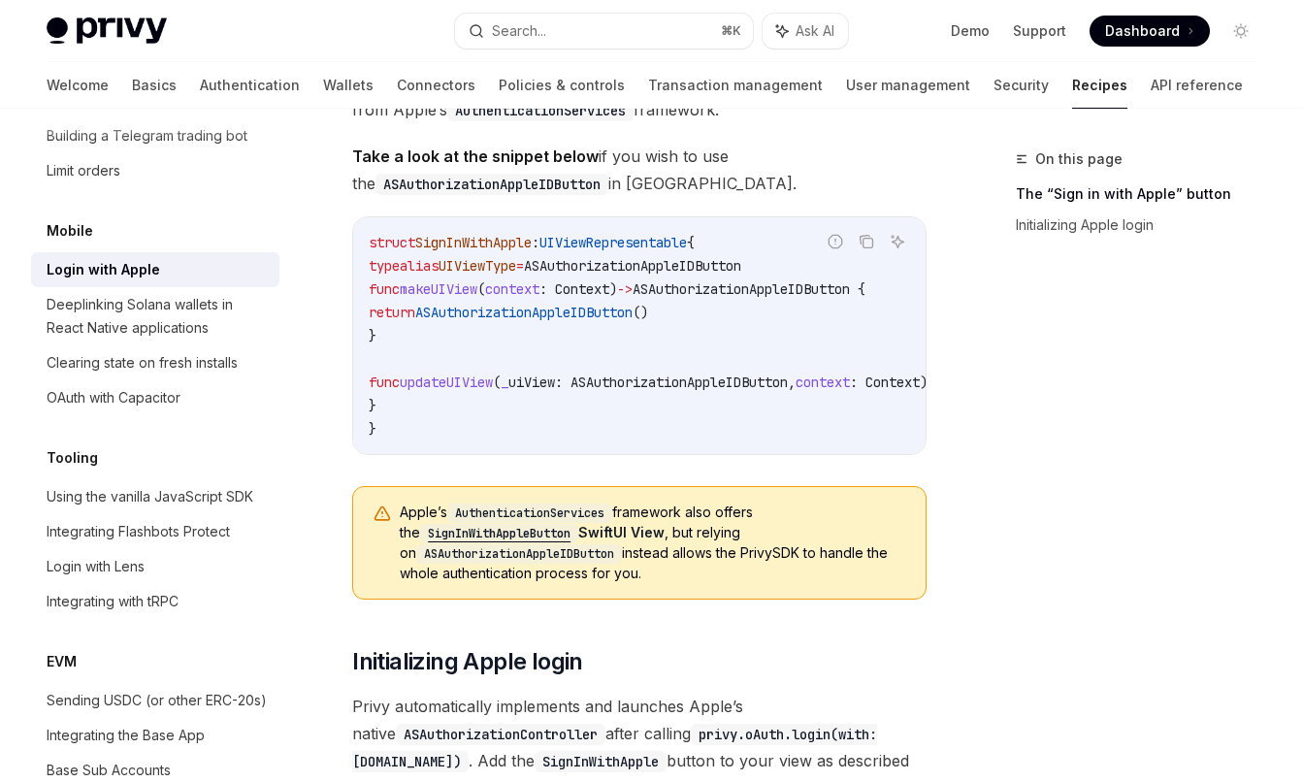
scroll to position [2231, 0]
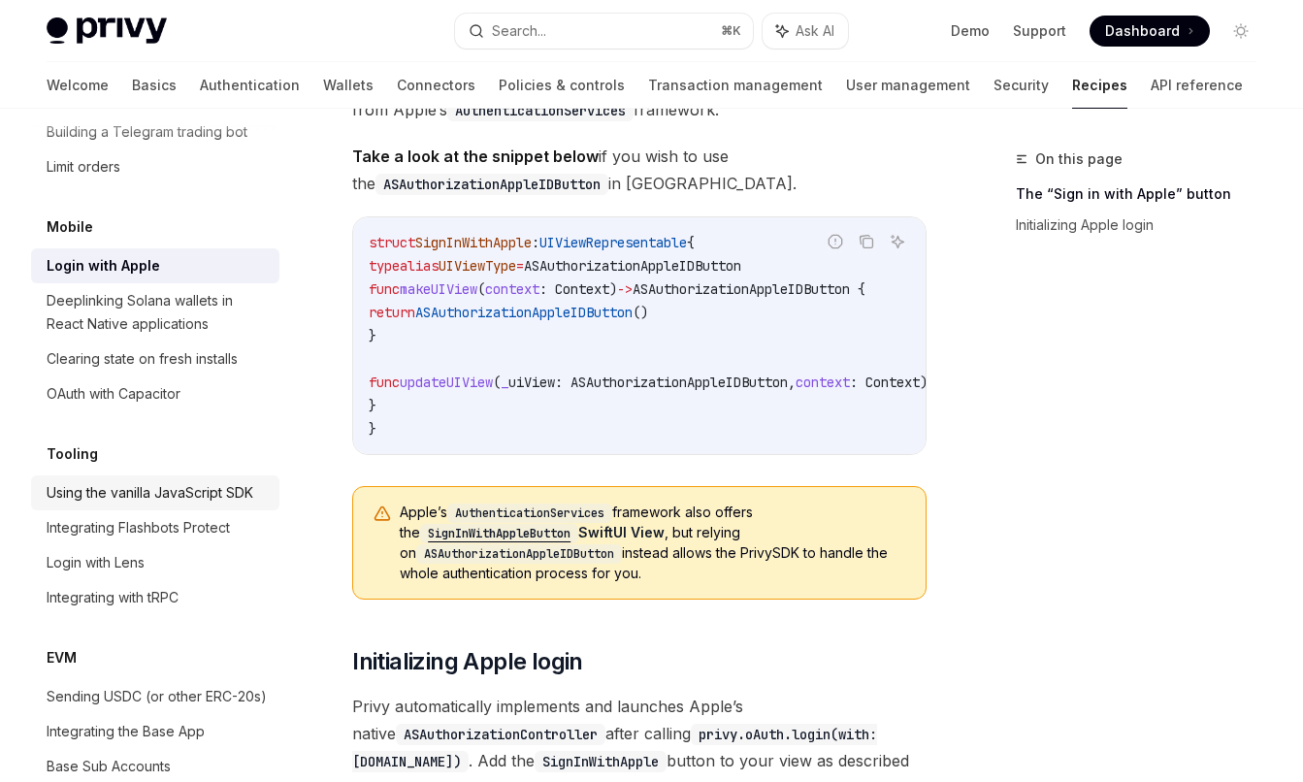
click at [205, 504] on div "Using the vanilla JavaScript SDK" at bounding box center [150, 492] width 207 height 23
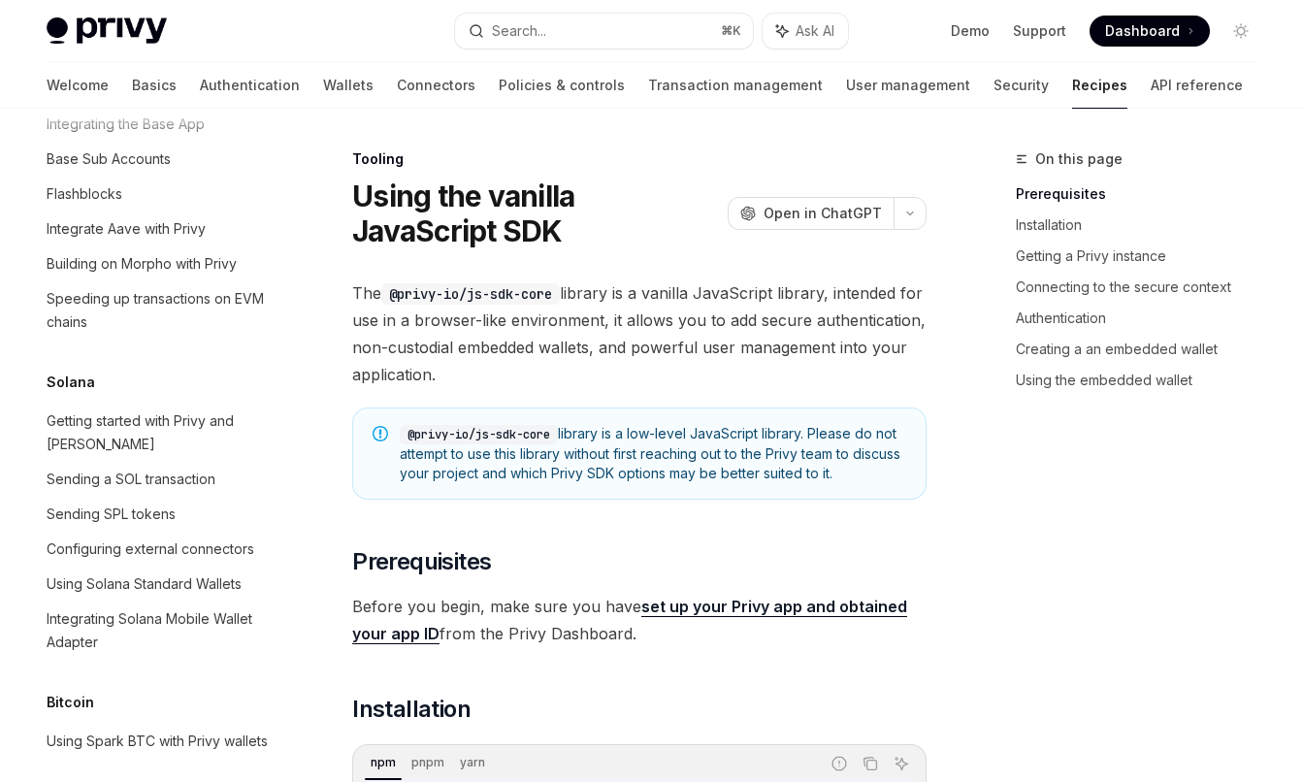
scroll to position [2680, 0]
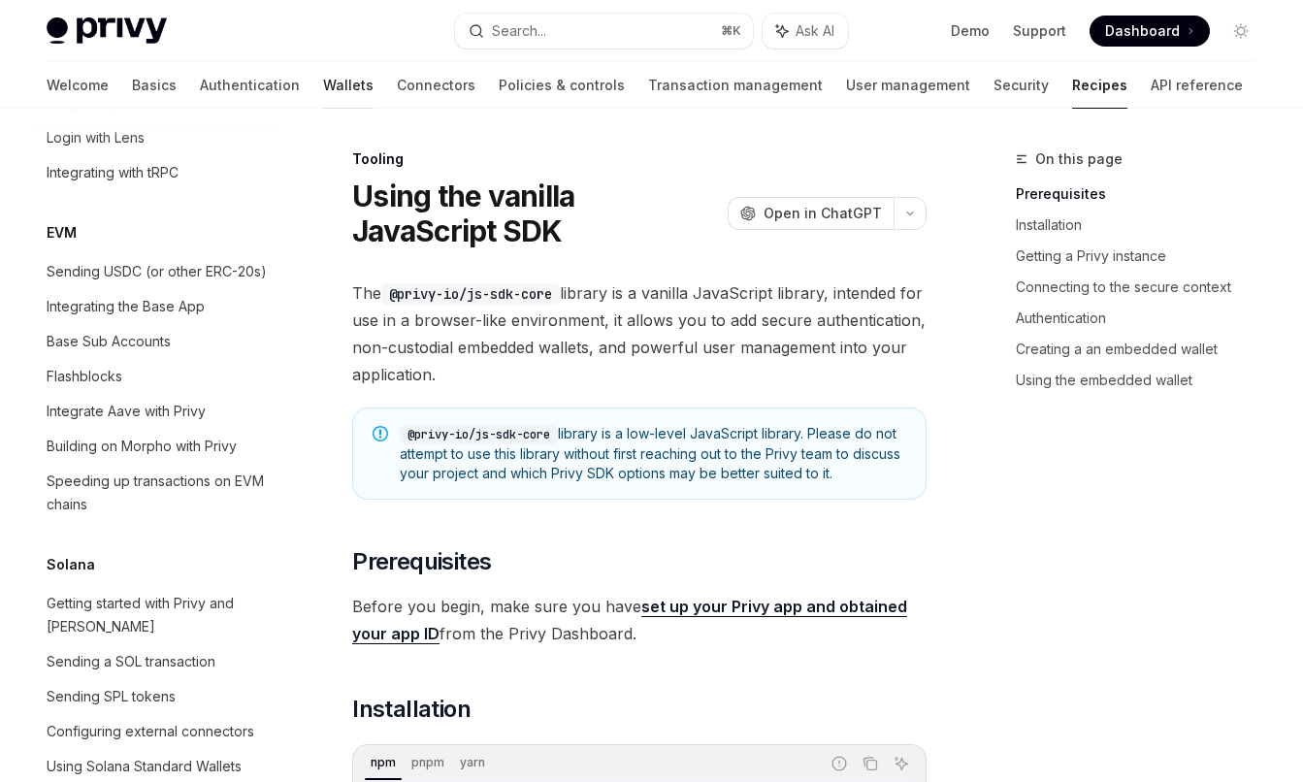
click at [323, 80] on link "Wallets" at bounding box center [348, 85] width 50 height 47
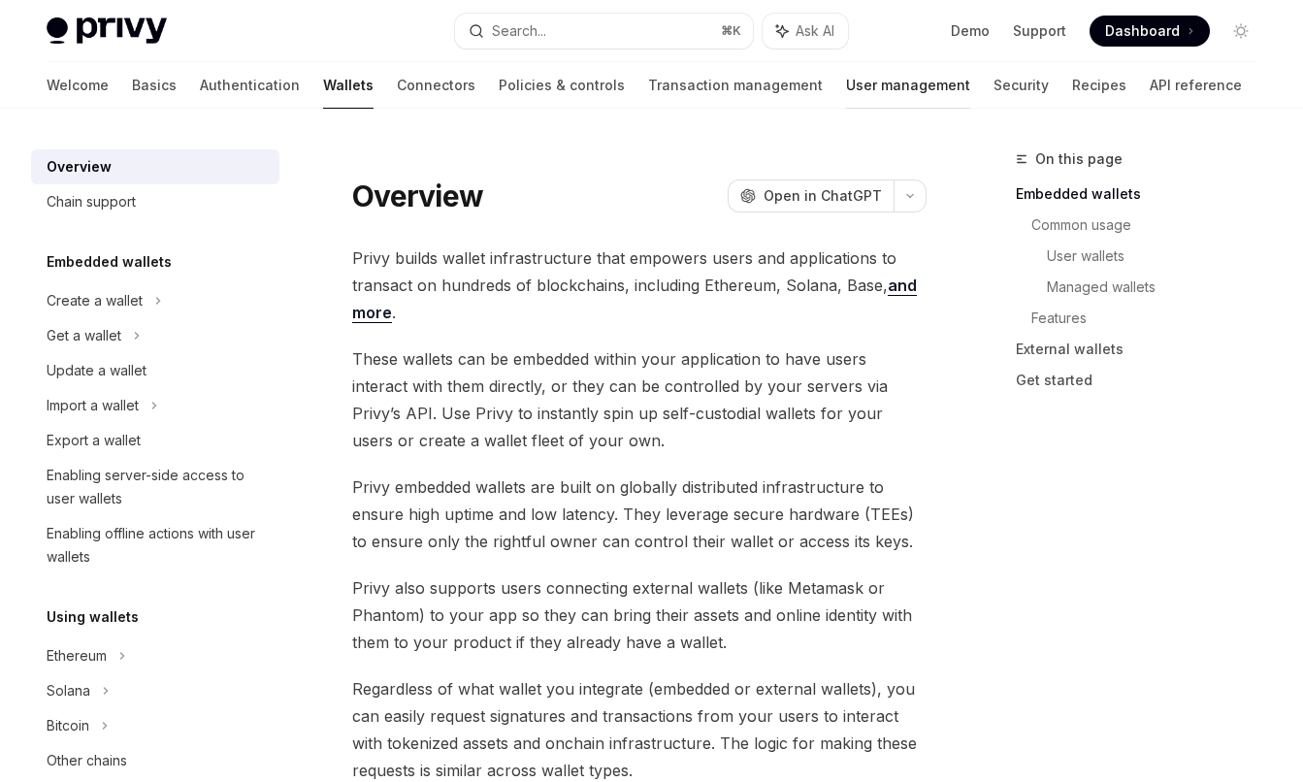
click at [846, 85] on link "User management" at bounding box center [908, 85] width 124 height 47
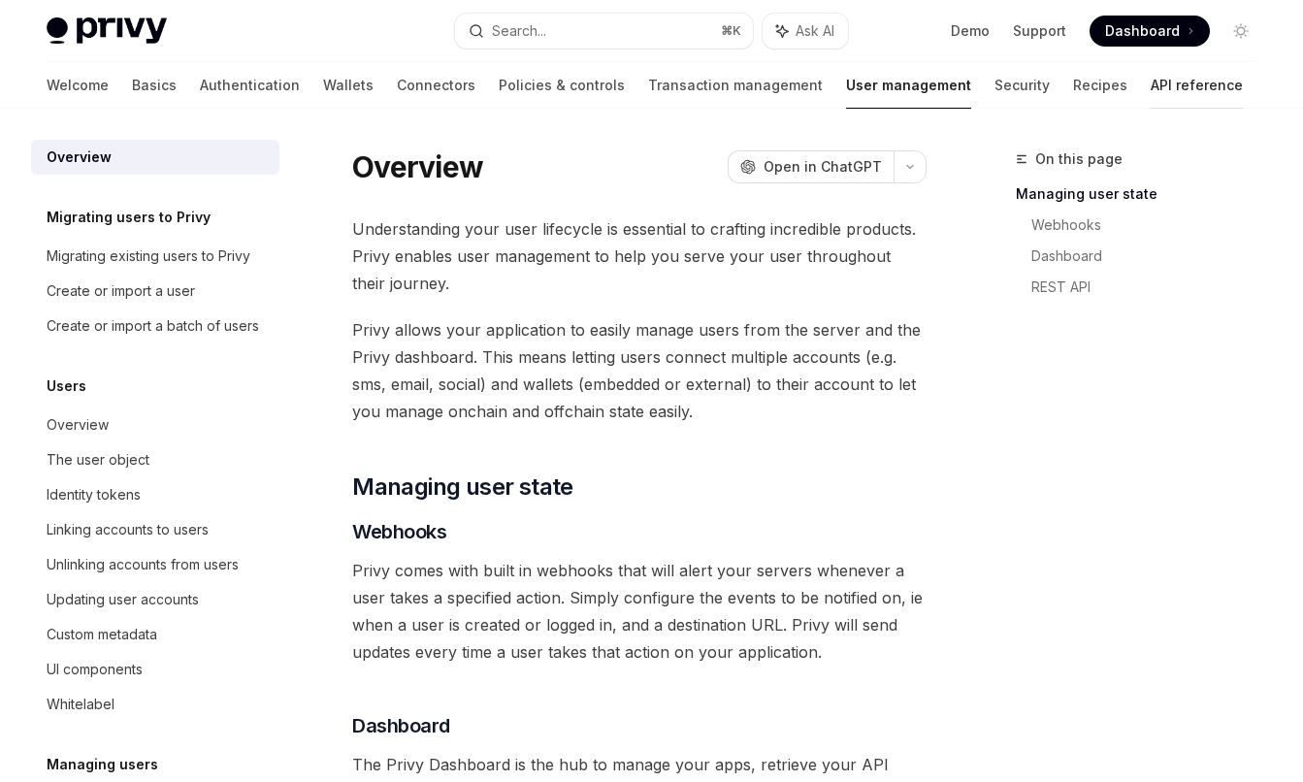
click at [1151, 102] on link "API reference" at bounding box center [1197, 85] width 92 height 47
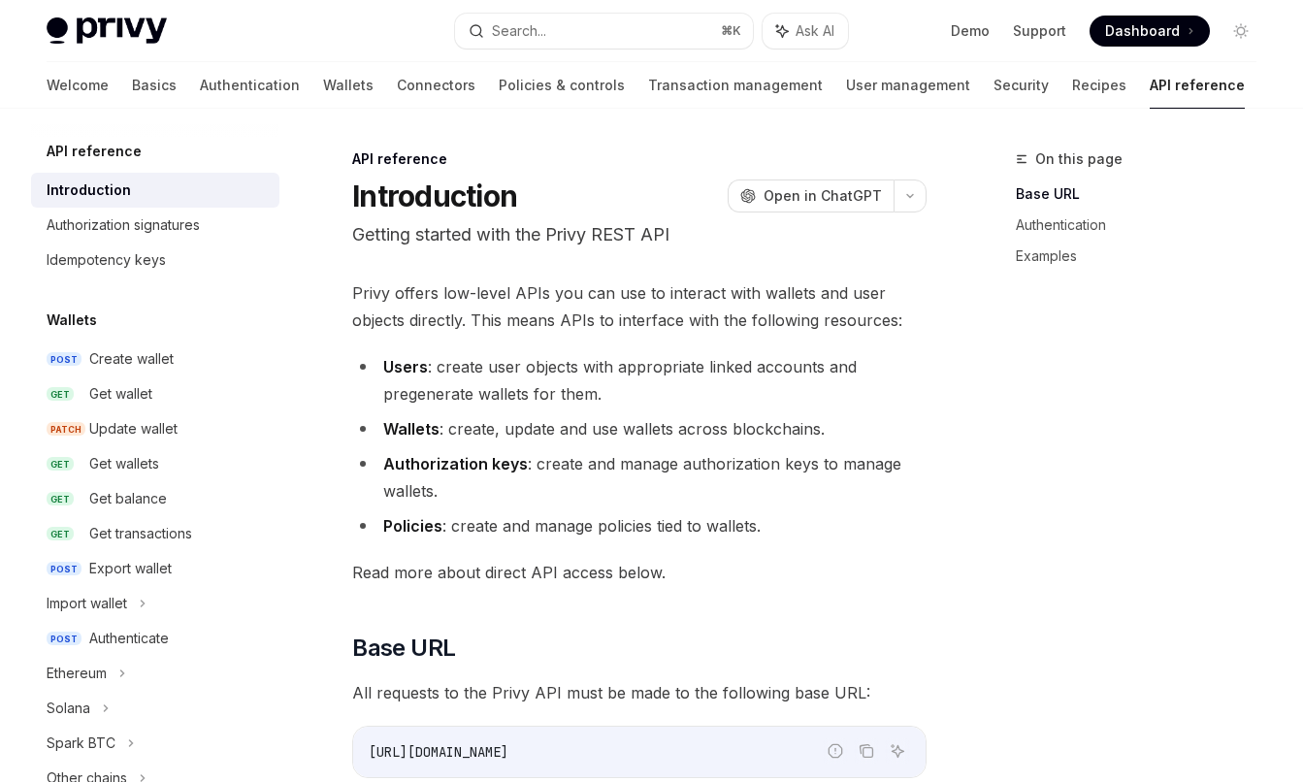
click at [1137, 21] on span "Dashboard" at bounding box center [1142, 30] width 75 height 19
type textarea "*"
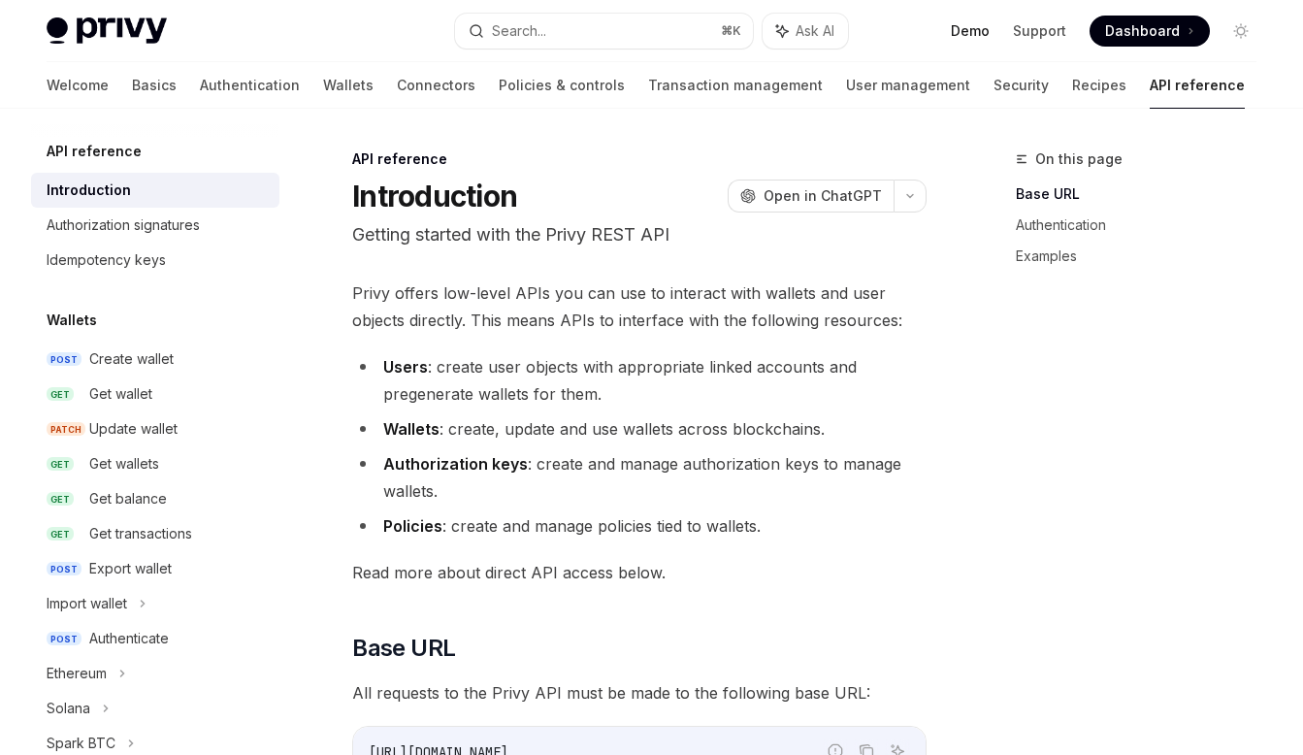
click at [981, 40] on link "Demo" at bounding box center [970, 30] width 39 height 19
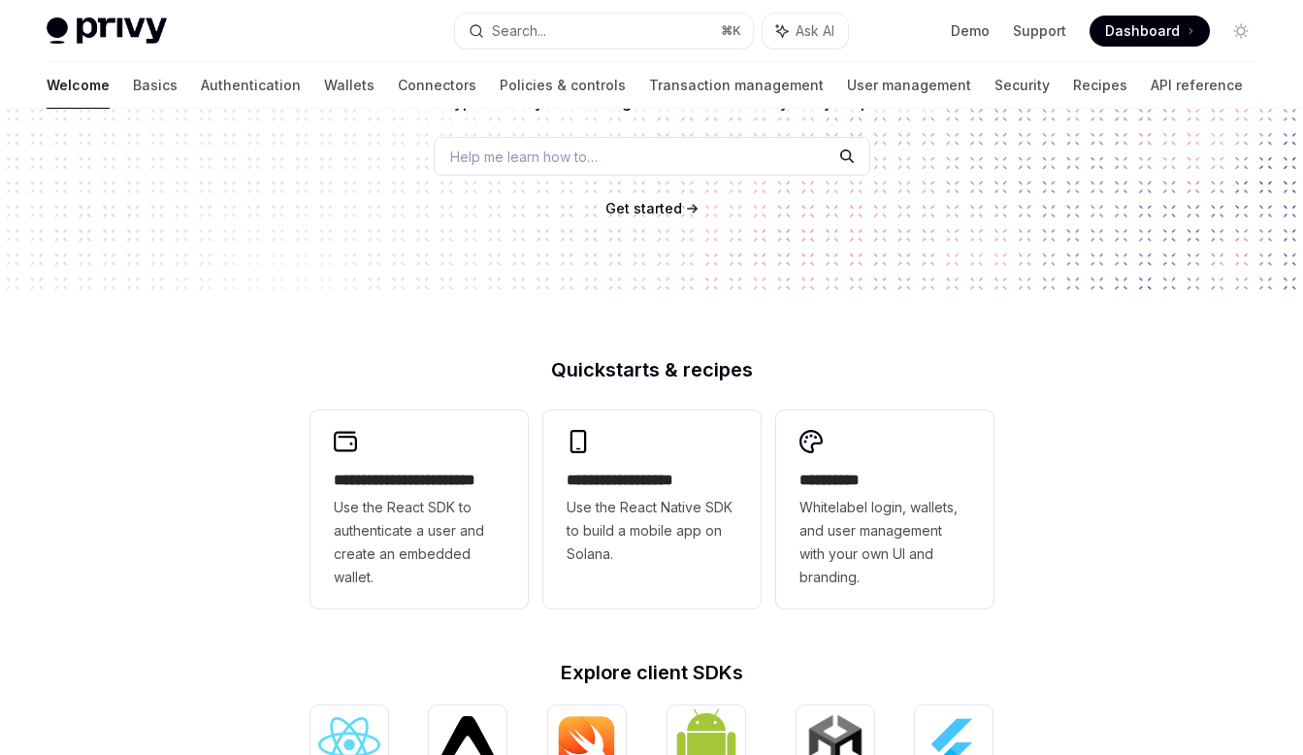
scroll to position [297, 0]
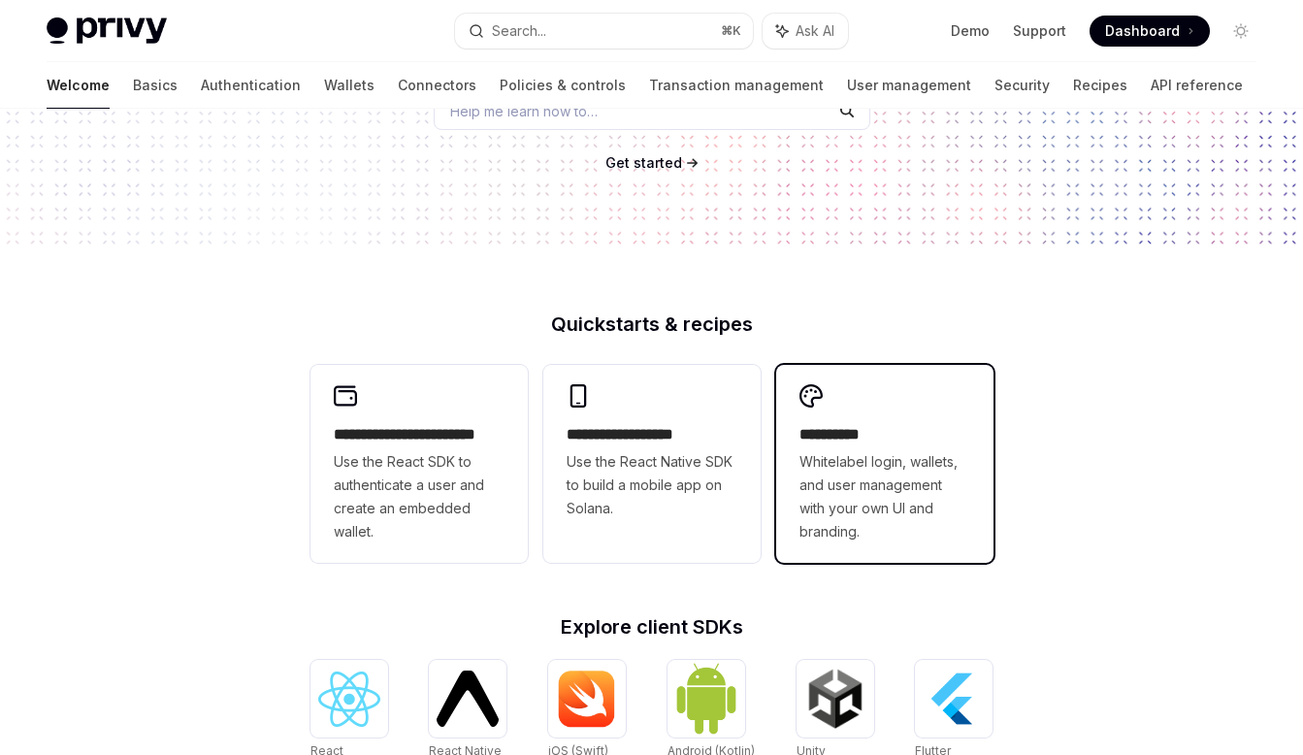
click at [936, 477] on span "Whitelabel login, wallets, and user management with your own UI and branding." at bounding box center [884, 496] width 171 height 93
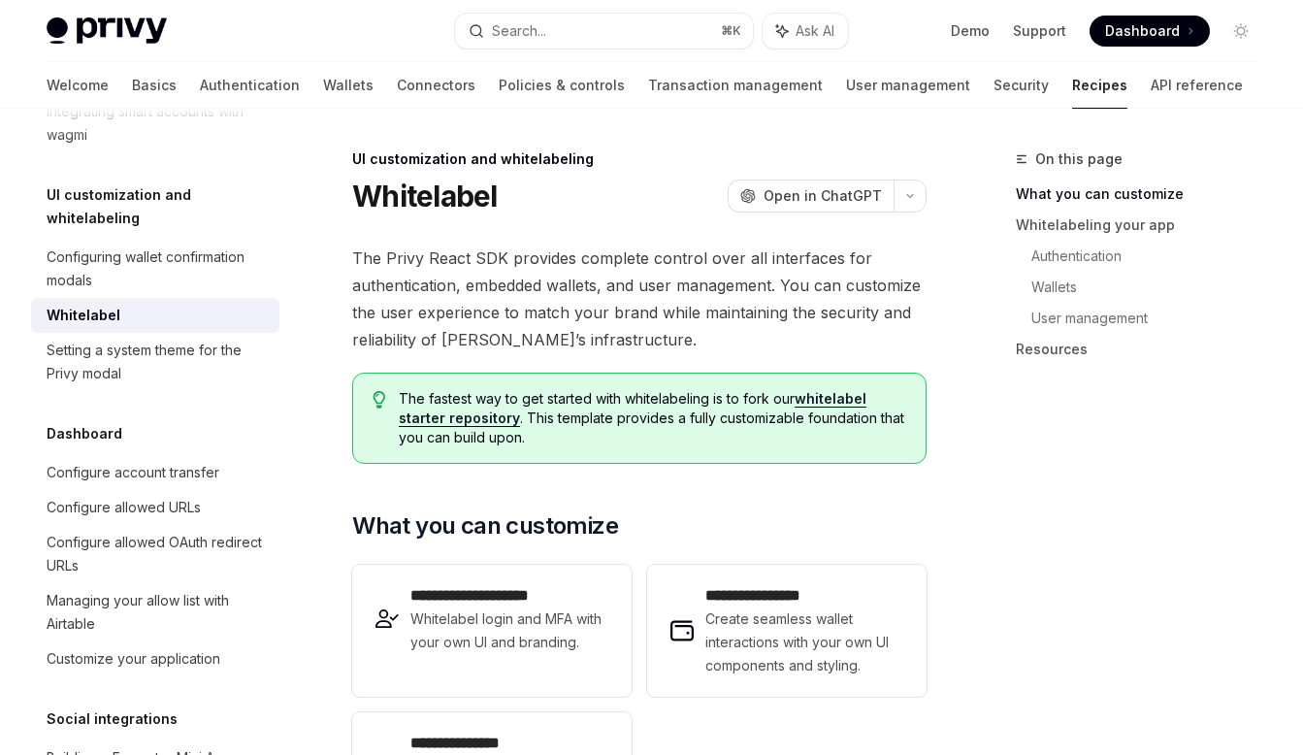
type textarea "*"
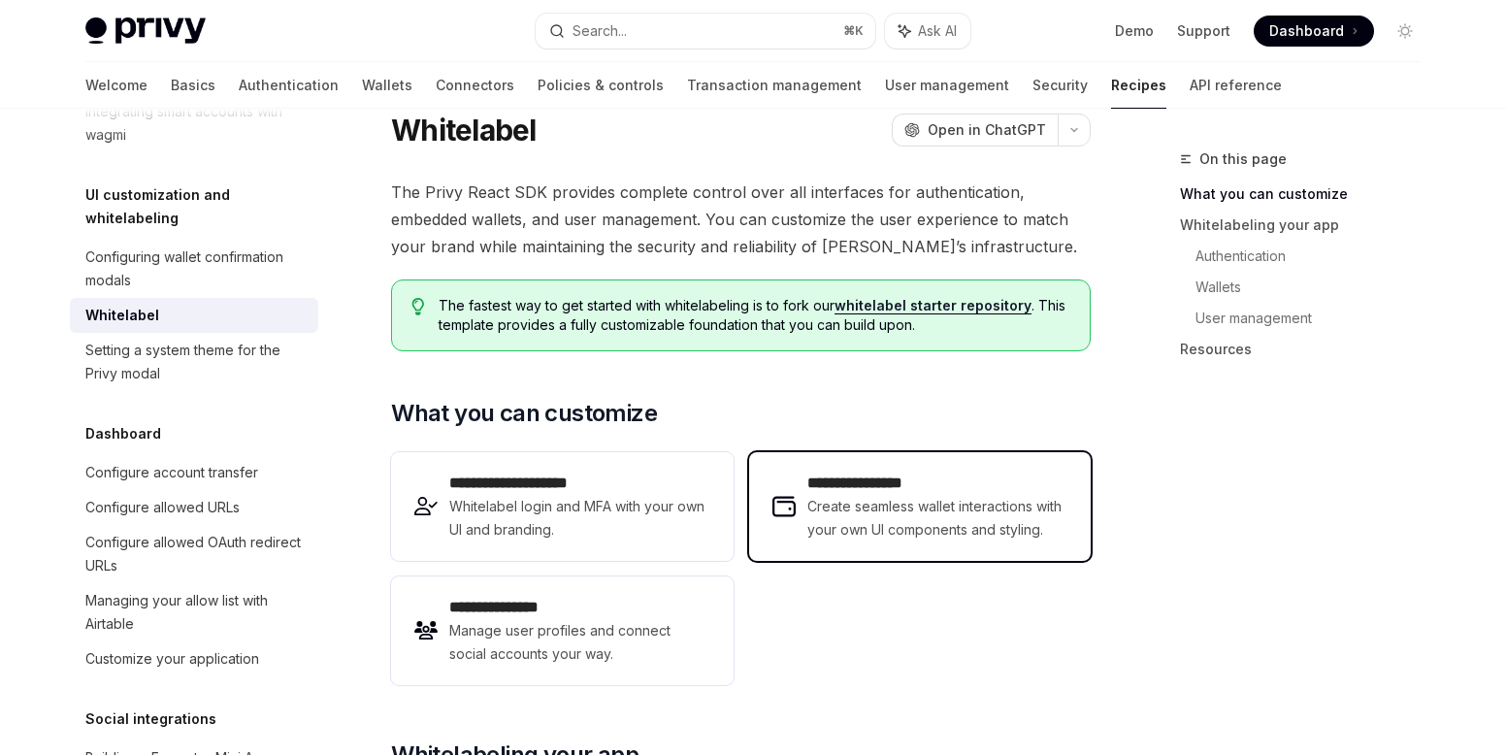
click at [937, 537] on span "Create seamless wallet interactions with your own UI components and styling." at bounding box center [937, 518] width 260 height 47
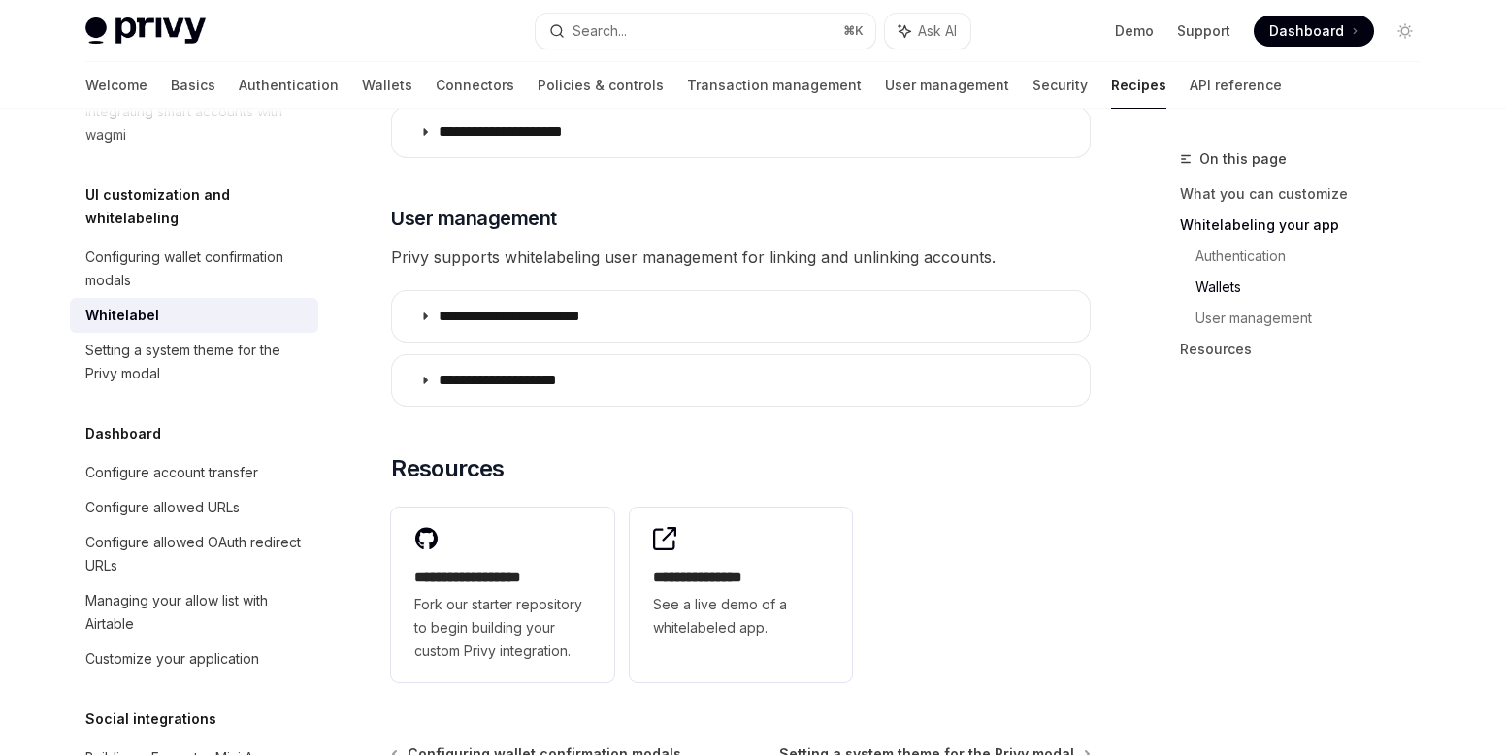
scroll to position [2475, 0]
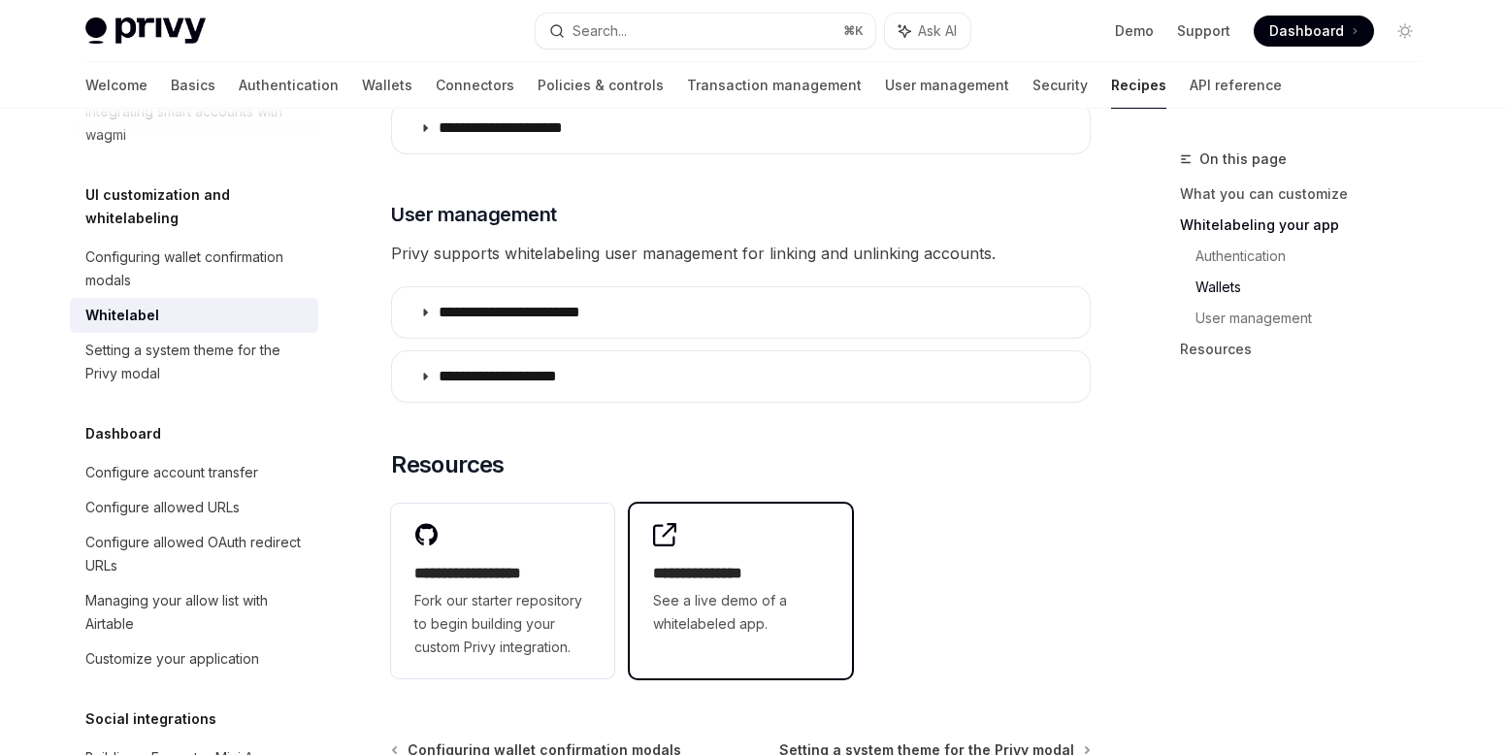
click at [743, 589] on span "See a live demo of a whitelabeled app." at bounding box center [741, 612] width 177 height 47
